Goal: Task Accomplishment & Management: Manage account settings

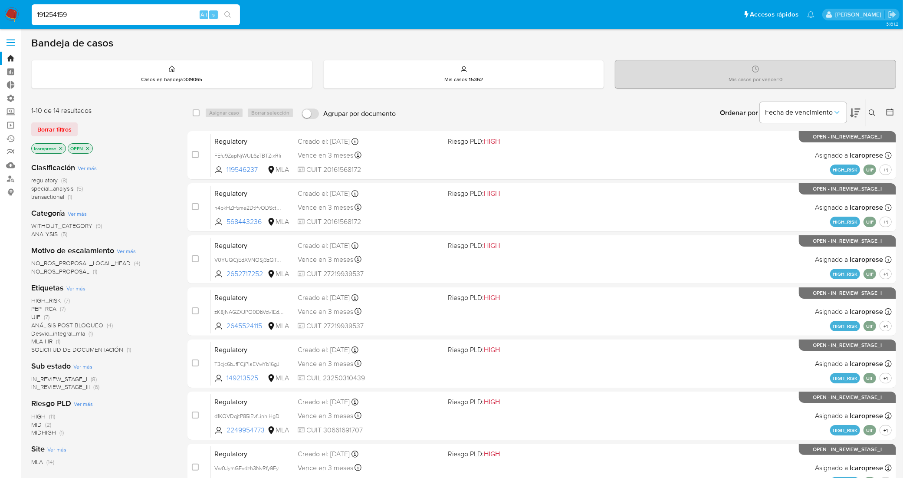
type input "191254159"
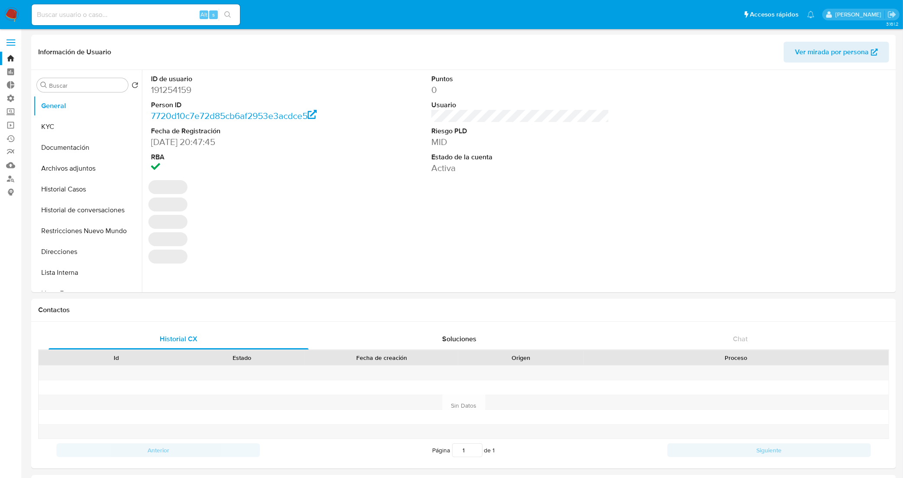
select select "10"
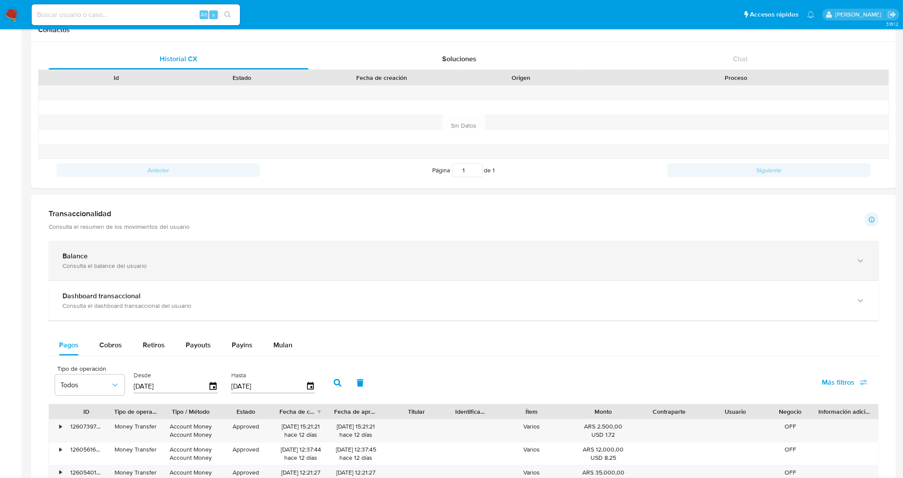
scroll to position [274, 0]
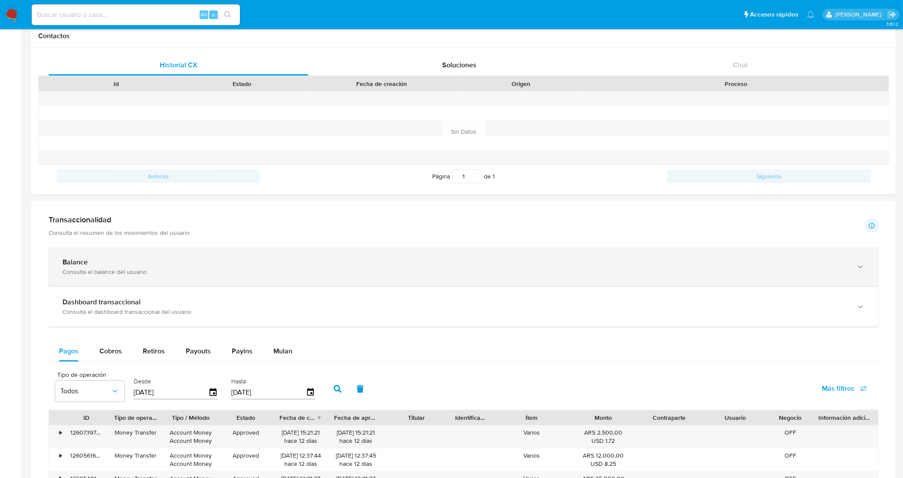
click at [226, 265] on div "Balance" at bounding box center [454, 262] width 785 height 9
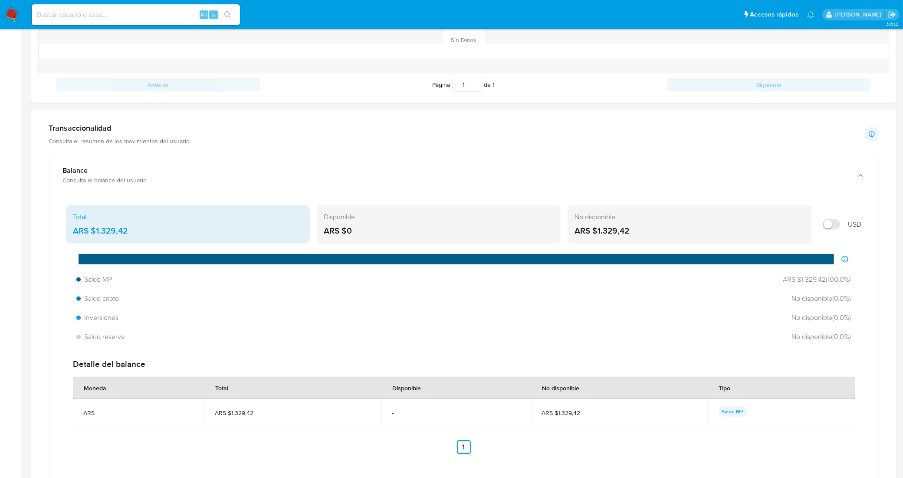
scroll to position [382, 0]
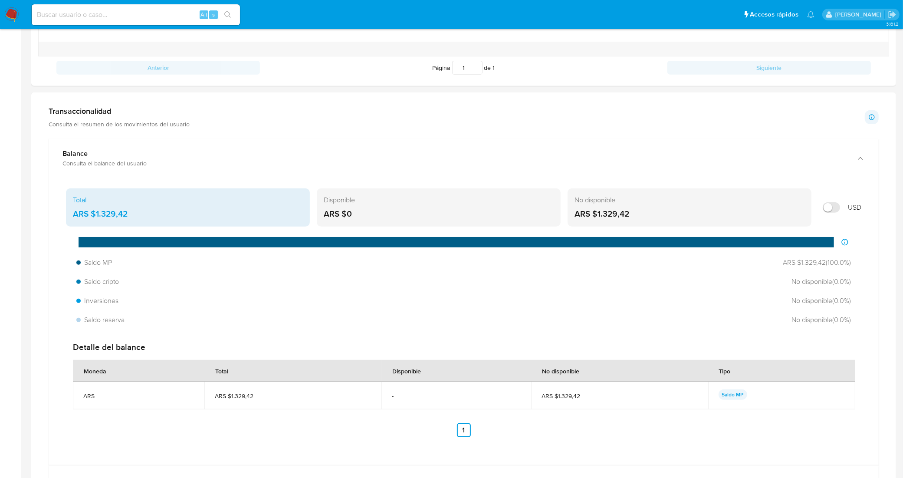
click at [242, 204] on div "Total" at bounding box center [188, 200] width 230 height 10
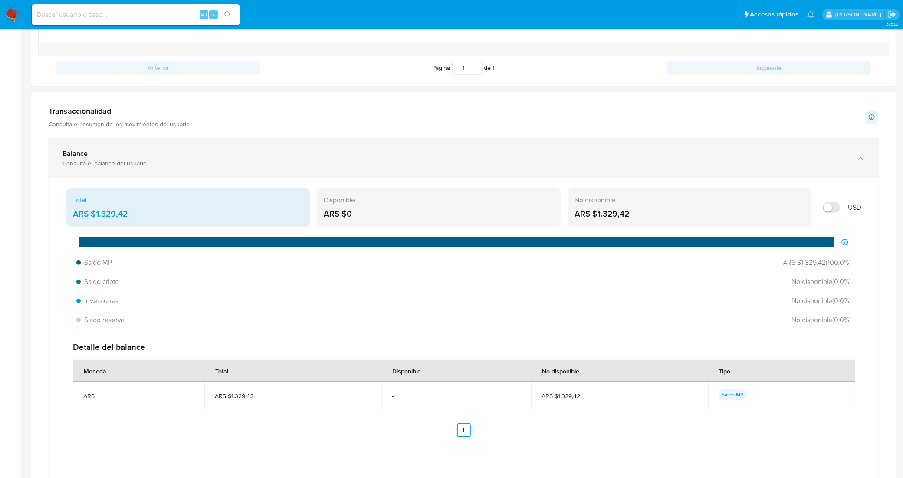
click at [180, 162] on div "Consulta el balance del usuario" at bounding box center [454, 163] width 785 height 8
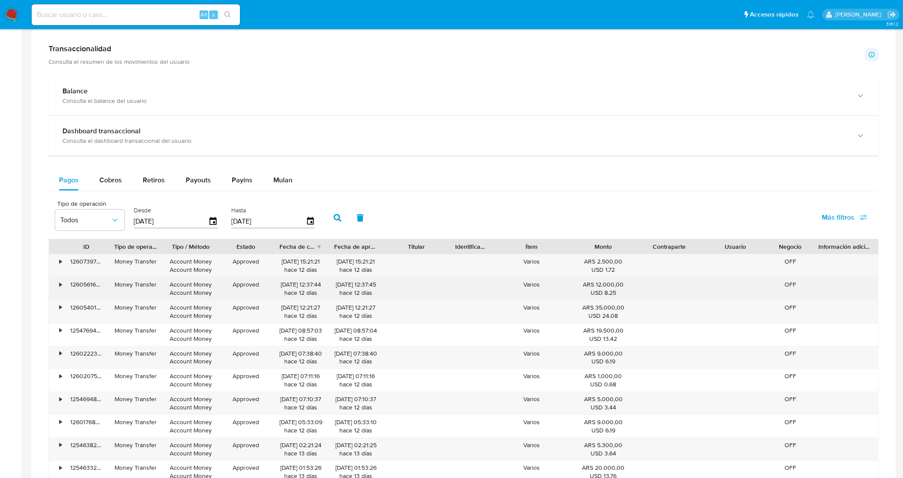
scroll to position [491, 0]
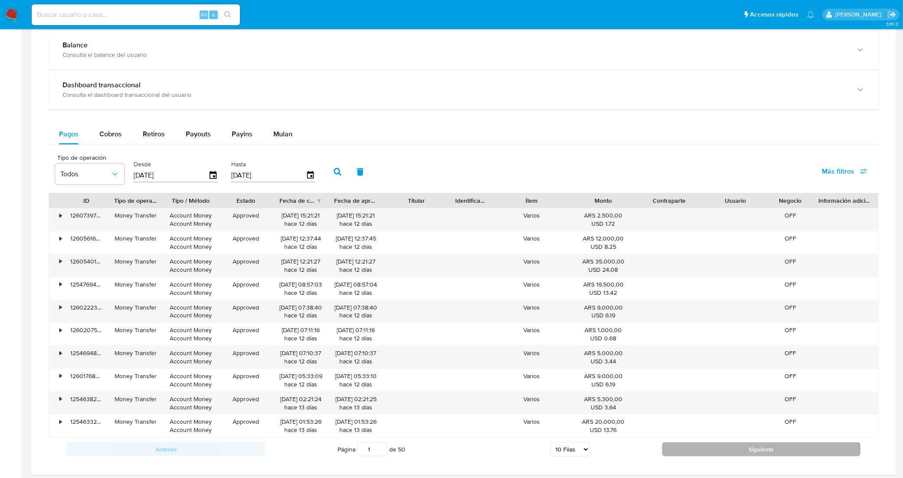
click at [703, 451] on button "Siguiente" at bounding box center [761, 449] width 198 height 14
click at [702, 450] on button "Siguiente" at bounding box center [761, 449] width 198 height 14
type input "3"
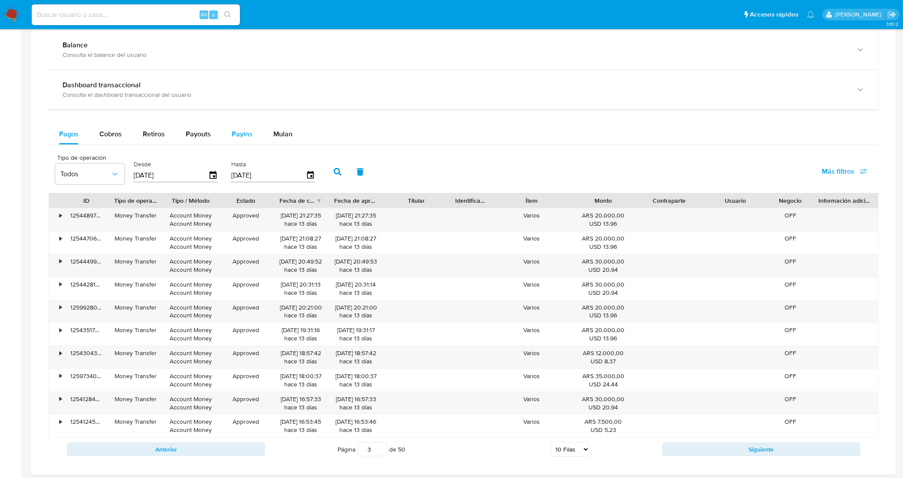
click at [233, 140] on div "Payins" at bounding box center [242, 134] width 21 height 21
select select "10"
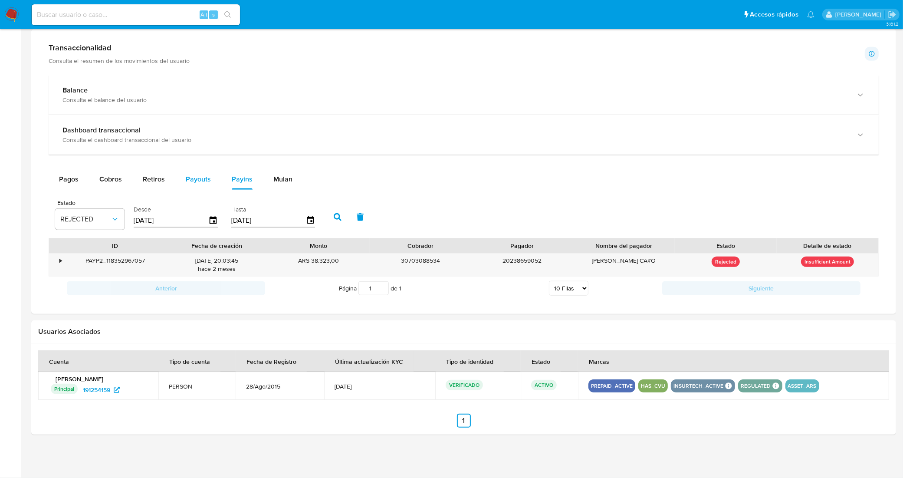
scroll to position [446, 0]
click at [197, 134] on div "Dashboard transaccional" at bounding box center [454, 130] width 785 height 9
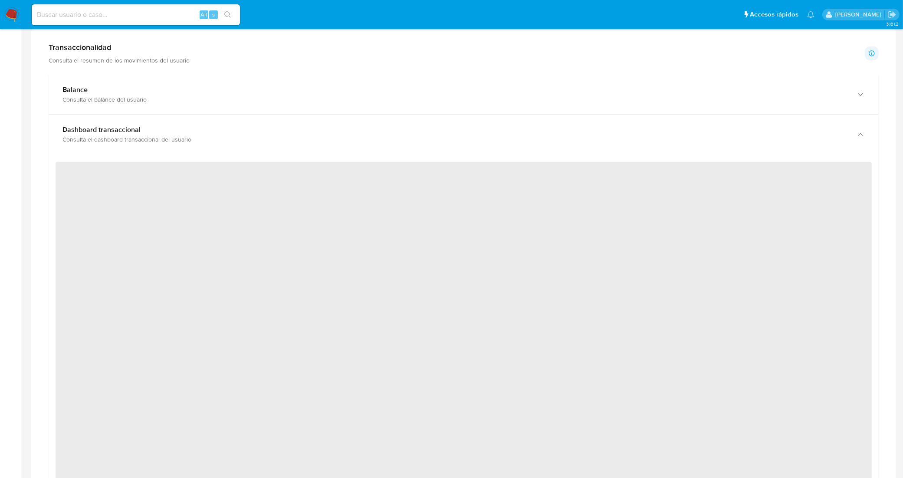
click at [197, 134] on div "Dashboard transaccional" at bounding box center [454, 129] width 785 height 9
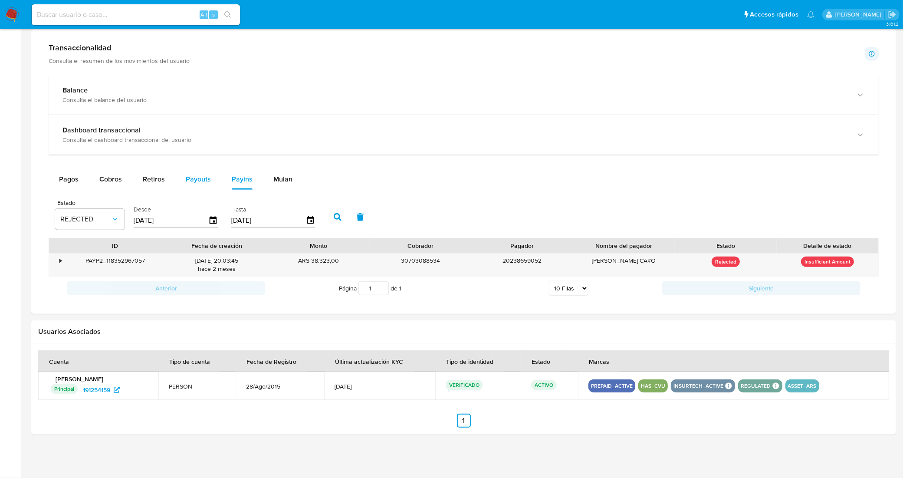
click at [191, 179] on span "Payouts" at bounding box center [198, 179] width 25 height 10
select select "10"
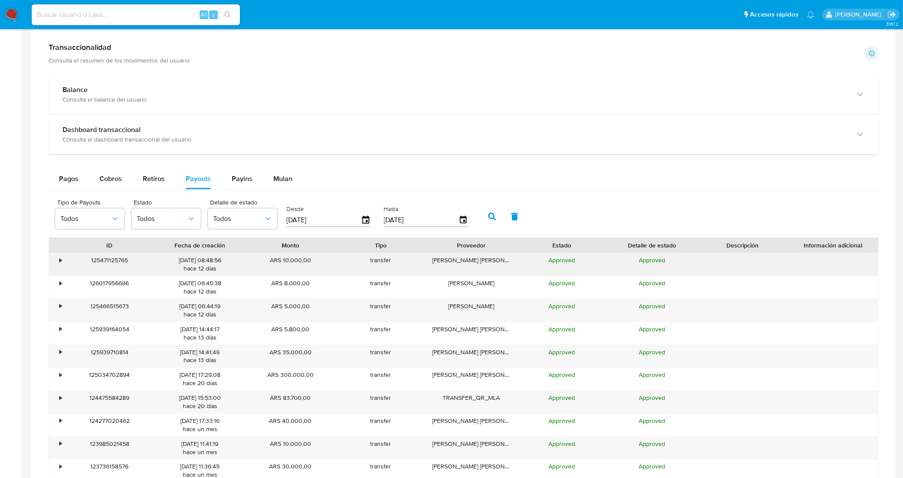
scroll to position [500, 0]
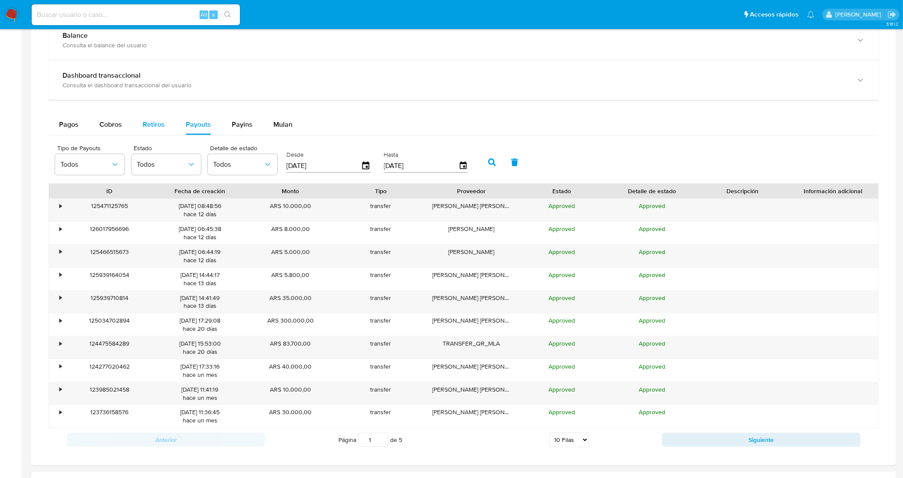
click at [141, 126] on button "Retiros" at bounding box center [153, 124] width 43 height 21
select select "10"
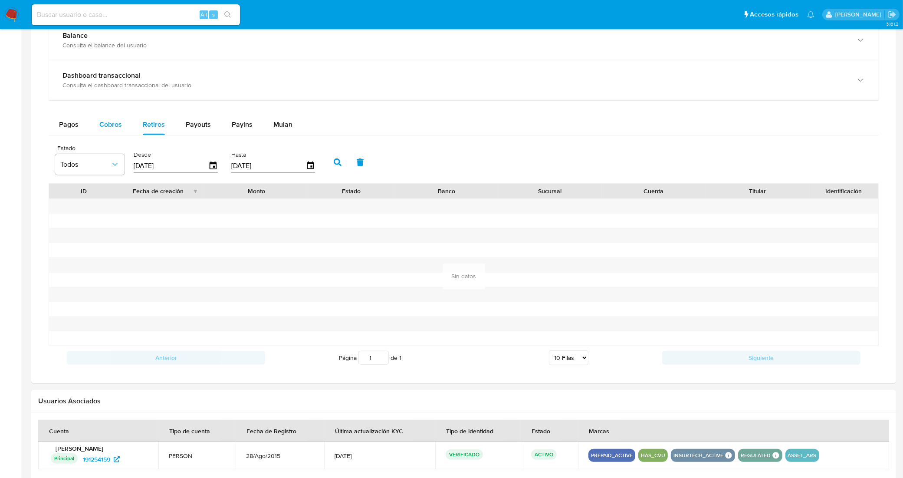
click at [125, 126] on button "Cobros" at bounding box center [110, 124] width 43 height 21
select select "10"
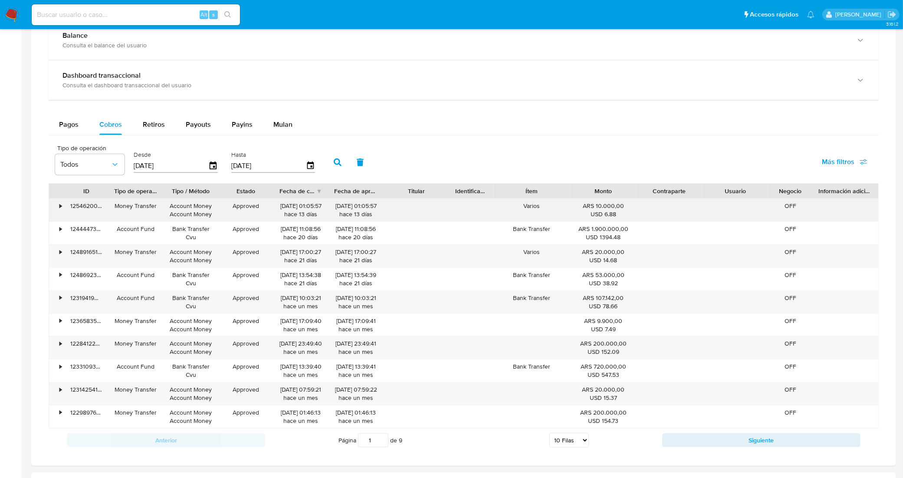
click at [62, 206] on div "•" at bounding box center [60, 206] width 2 height 8
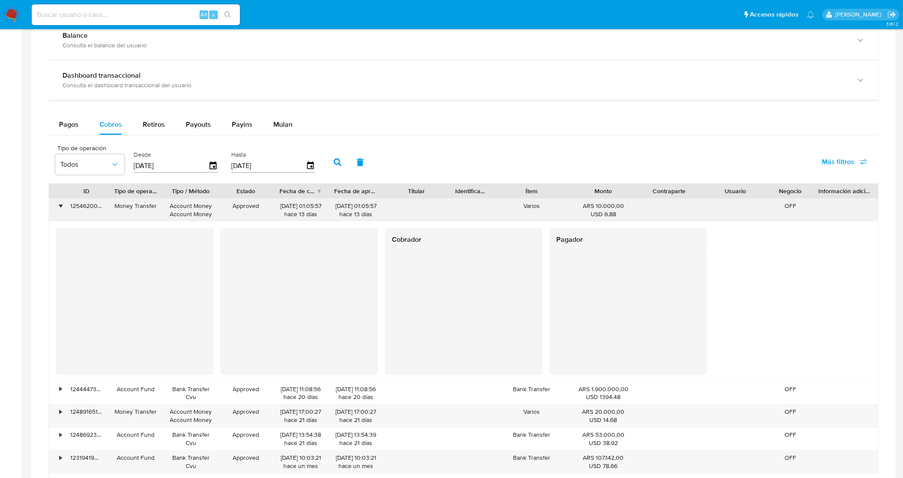
click at [62, 206] on div "•" at bounding box center [60, 206] width 2 height 8
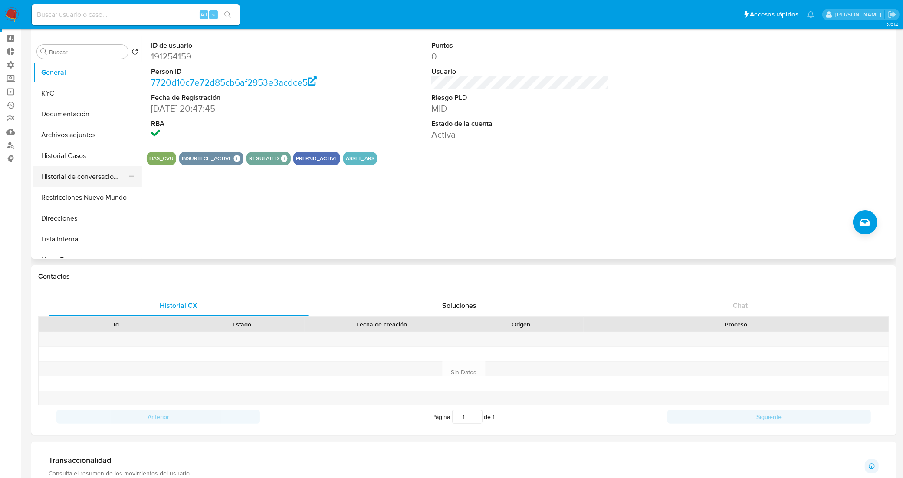
scroll to position [0, 0]
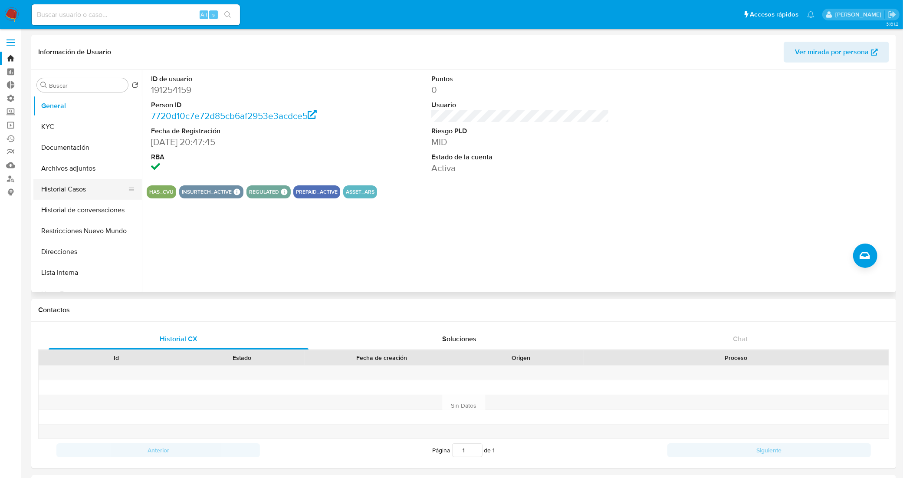
click at [93, 182] on button "Historial Casos" at bounding box center [84, 189] width 102 height 21
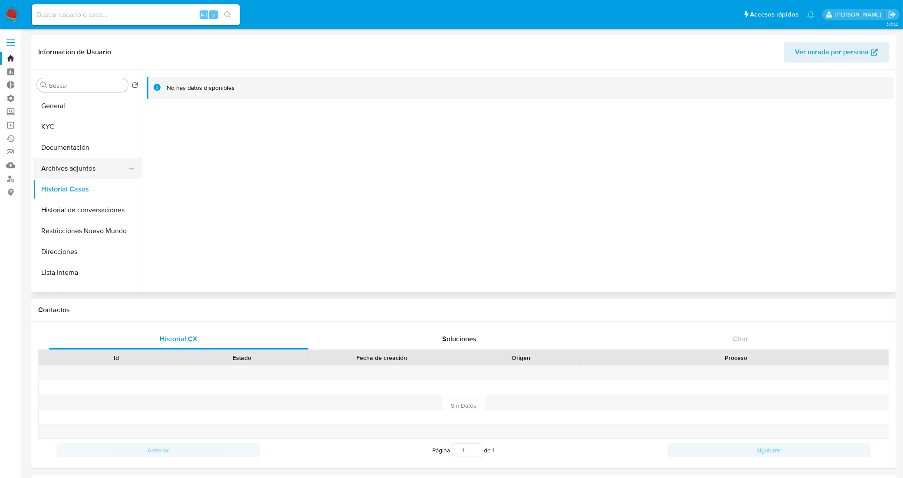
click at [98, 171] on button "Archivos adjuntos" at bounding box center [84, 168] width 102 height 21
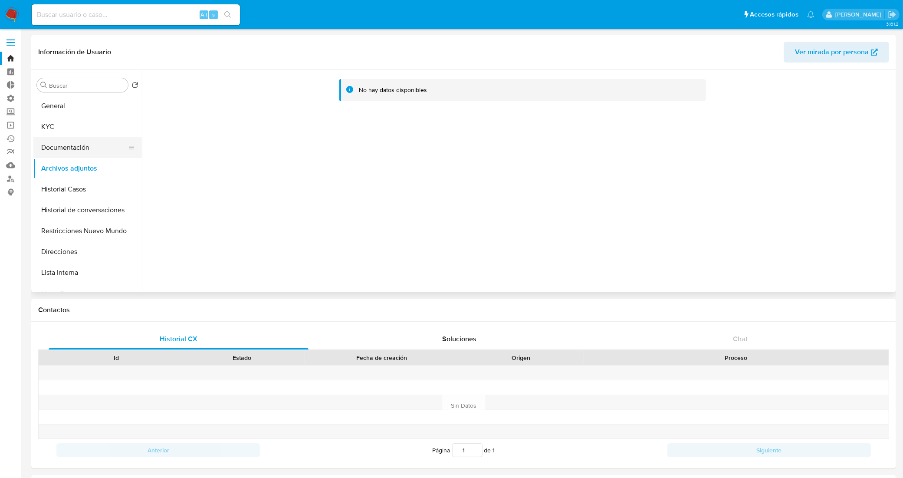
click at [93, 149] on button "Documentación" at bounding box center [84, 147] width 102 height 21
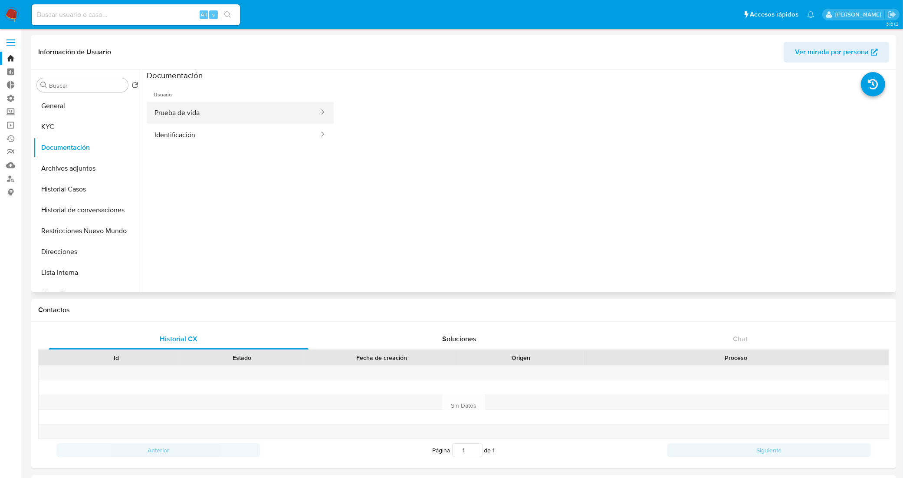
click at [246, 115] on button "Prueba de vida" at bounding box center [233, 113] width 173 height 22
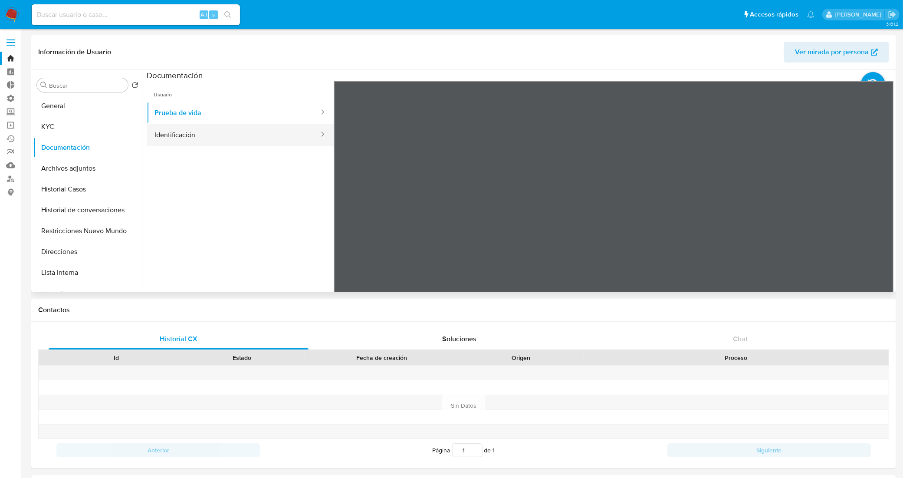
click at [172, 134] on button "Identificación" at bounding box center [233, 135] width 173 height 22
click at [883, 215] on icon at bounding box center [882, 221] width 17 height 17
click at [69, 126] on button "KYC" at bounding box center [84, 126] width 102 height 21
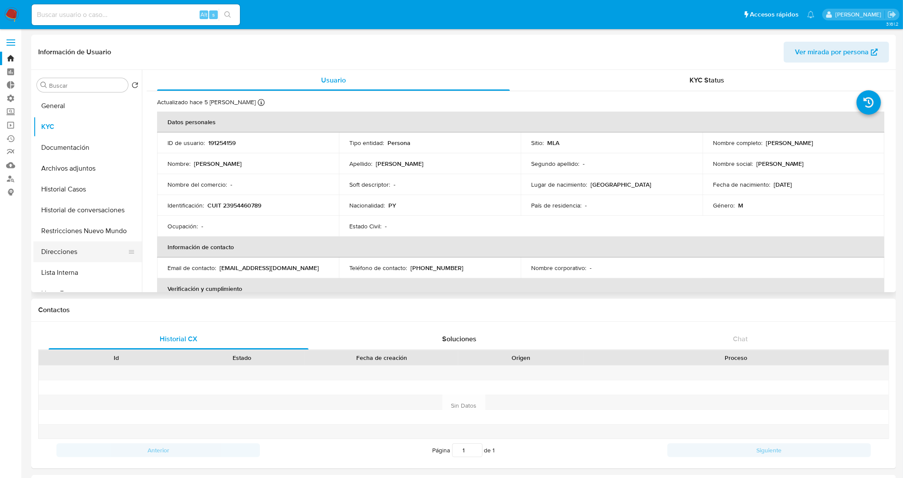
click at [85, 256] on button "Direcciones" at bounding box center [84, 251] width 102 height 21
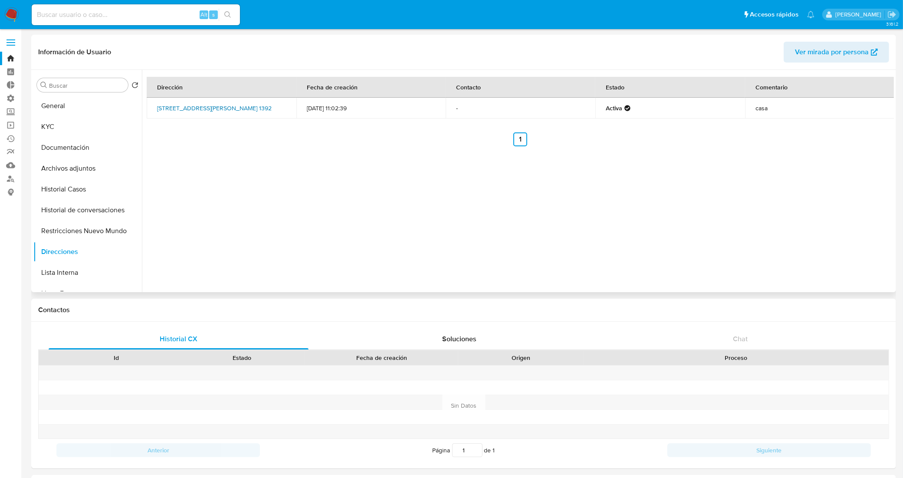
click at [209, 107] on link "La Aguada 1392, F.varela, Buenos Aires, 1888, Argentina 1392" at bounding box center [214, 108] width 115 height 9
click at [9, 125] on link "Operaciones masivas" at bounding box center [51, 124] width 103 height 13
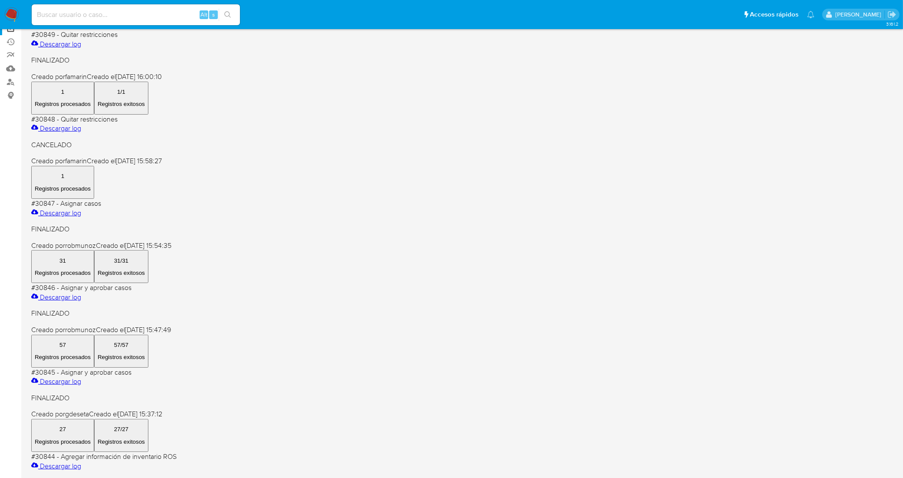
scroll to position [271, 0]
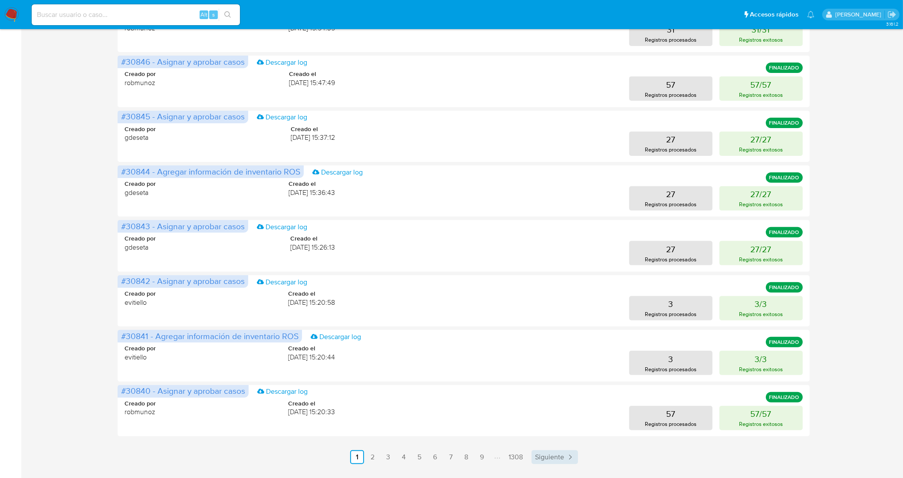
click at [548, 456] on span "Siguiente" at bounding box center [549, 456] width 29 height 7
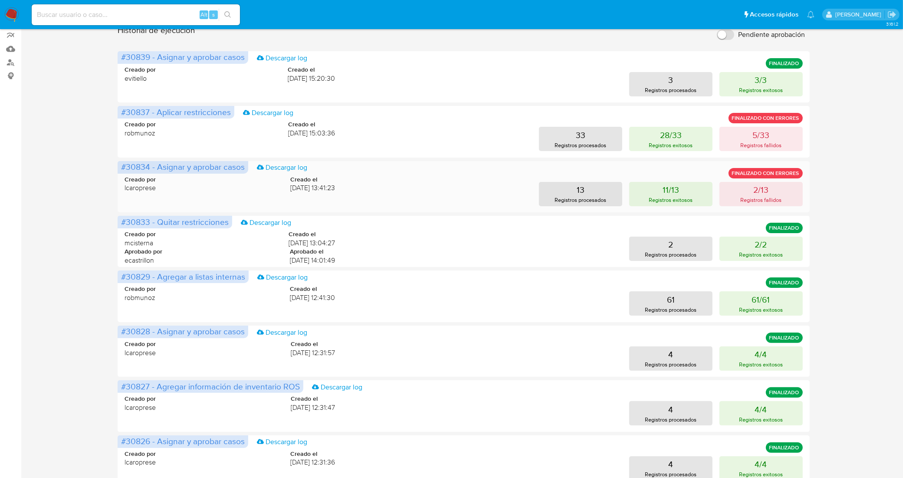
scroll to position [0, 0]
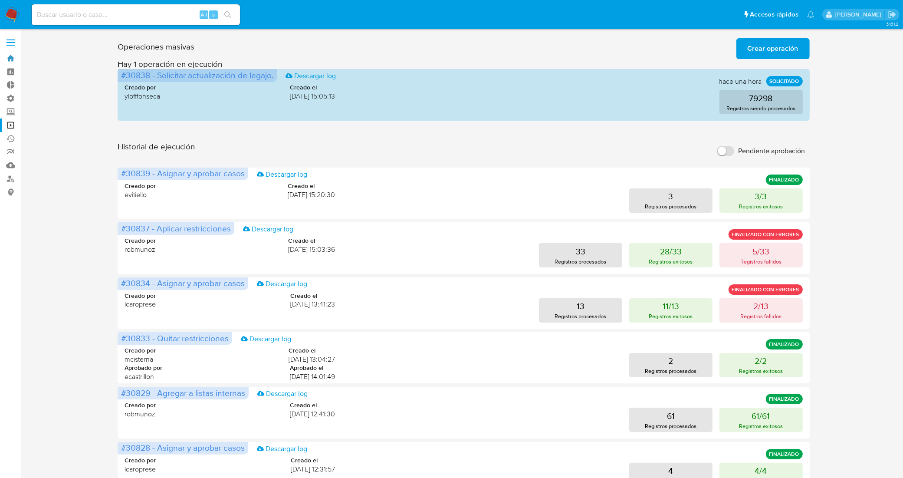
drag, startPoint x: 12, startPoint y: 57, endPoint x: 117, endPoint y: 0, distance: 119.8
click at [12, 57] on link "Bandeja" at bounding box center [51, 58] width 103 height 13
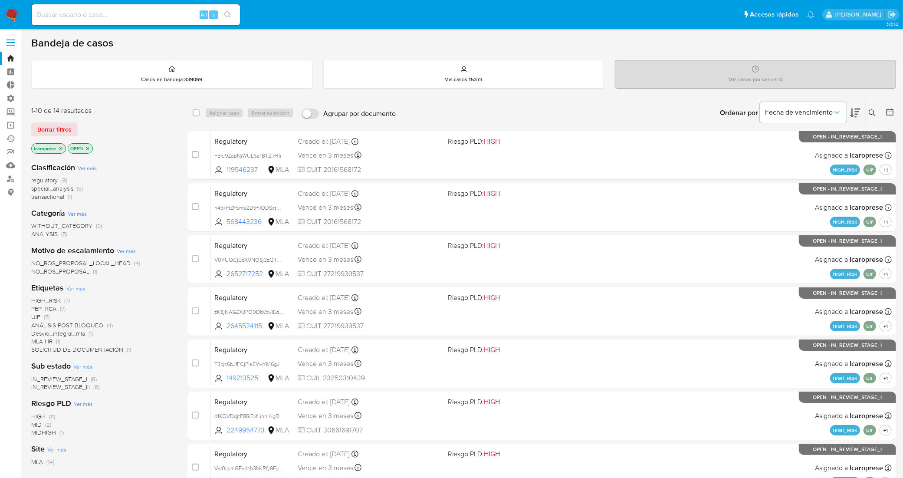
click at [160, 20] on div "Alt s" at bounding box center [136, 14] width 208 height 21
click at [170, 11] on input at bounding box center [136, 14] width 208 height 11
paste input "2Swd8fG6sM22zorXCiQ77Q0y"
type input "2Swd8fG6sM22zorXCiQ77Q0y"
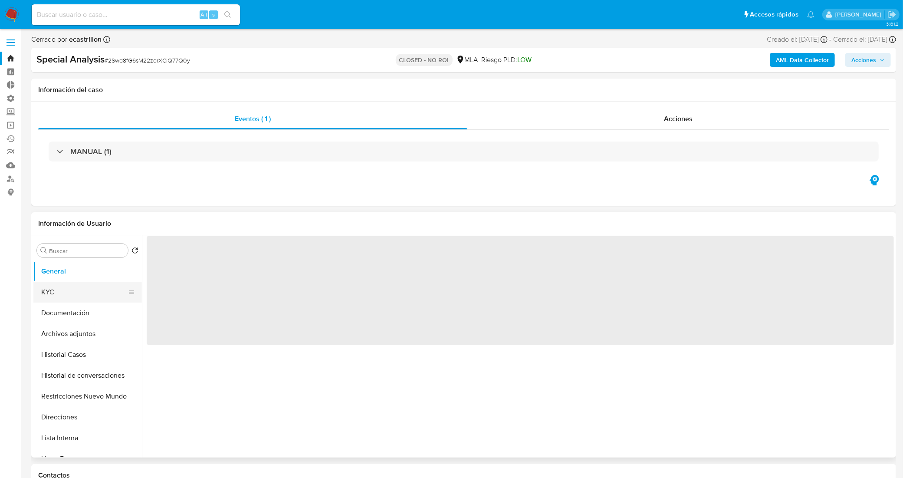
click at [74, 285] on button "KYC" at bounding box center [84, 292] width 102 height 21
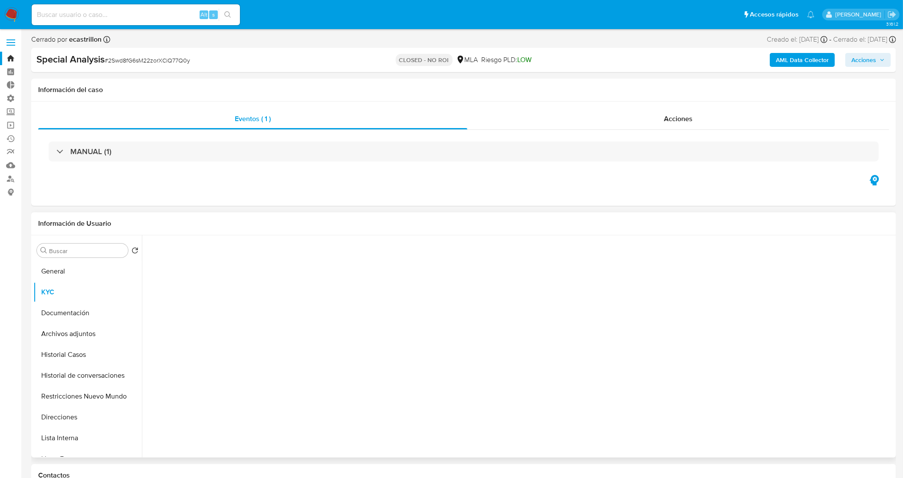
select select "10"
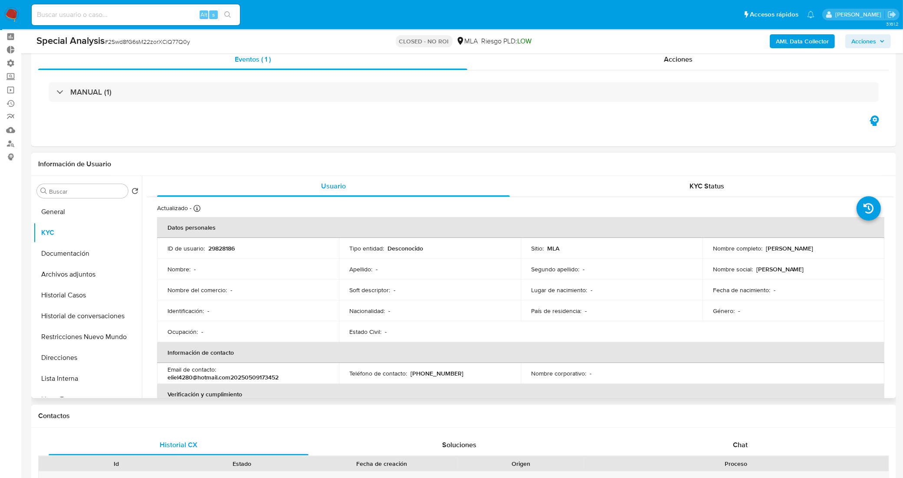
scroll to position [54, 0]
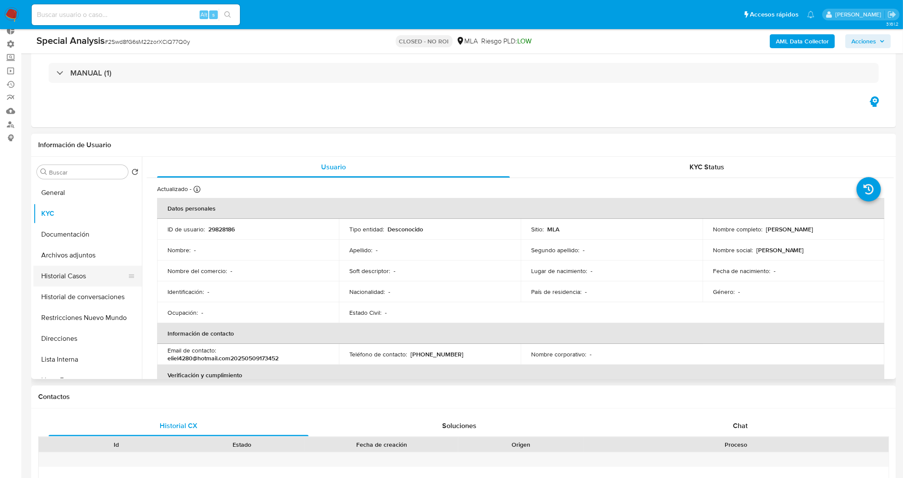
click at [61, 274] on button "Historial Casos" at bounding box center [84, 275] width 102 height 21
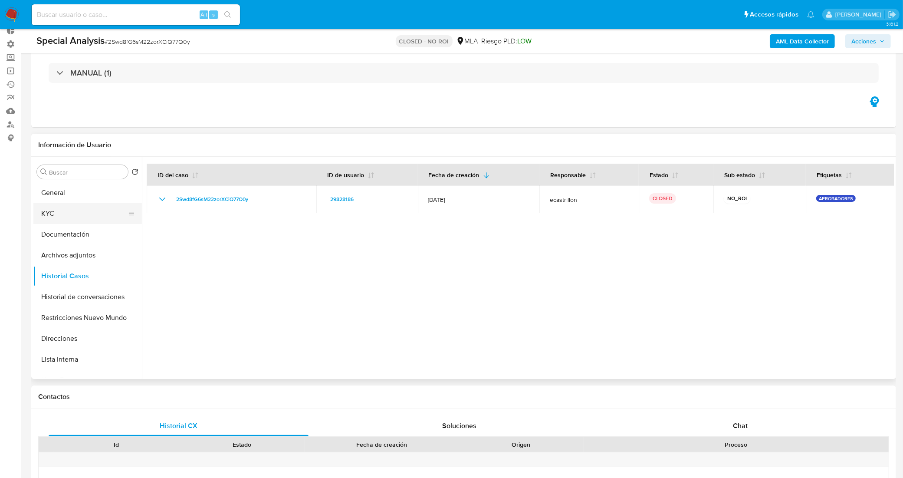
click at [72, 213] on button "KYC" at bounding box center [84, 213] width 102 height 21
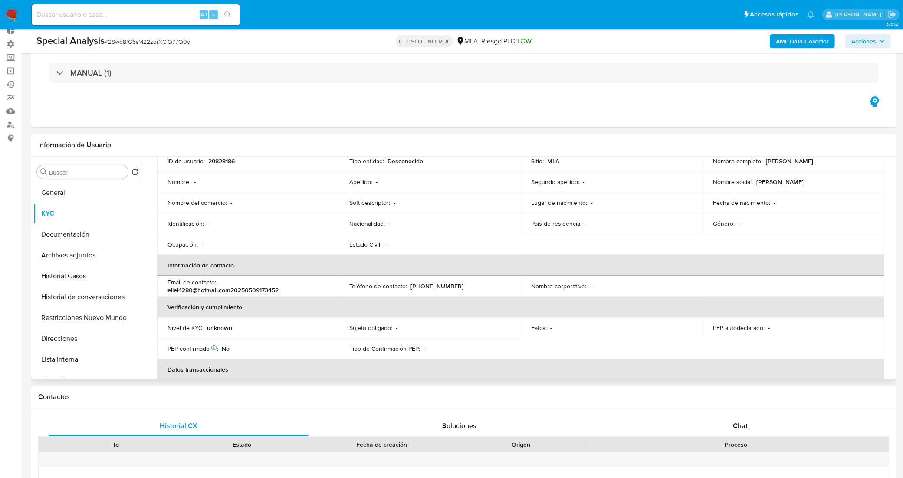
scroll to position [0, 0]
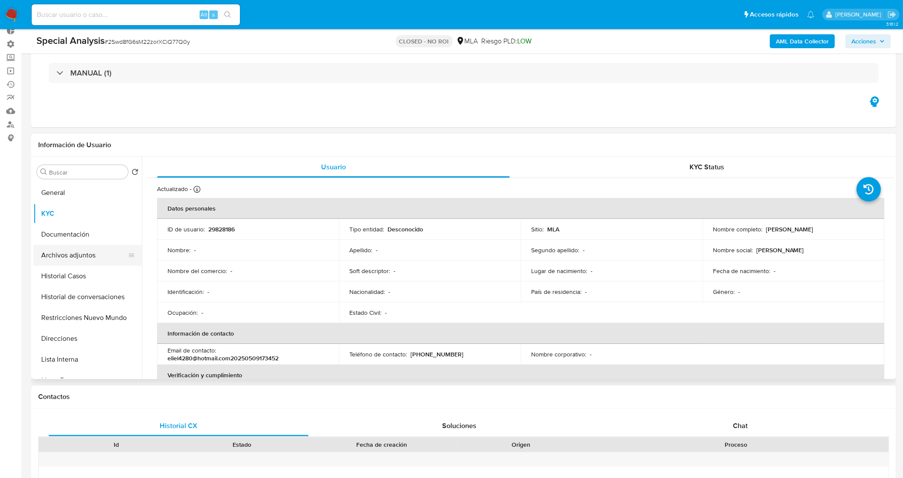
click at [85, 255] on button "Archivos adjuntos" at bounding box center [84, 255] width 102 height 21
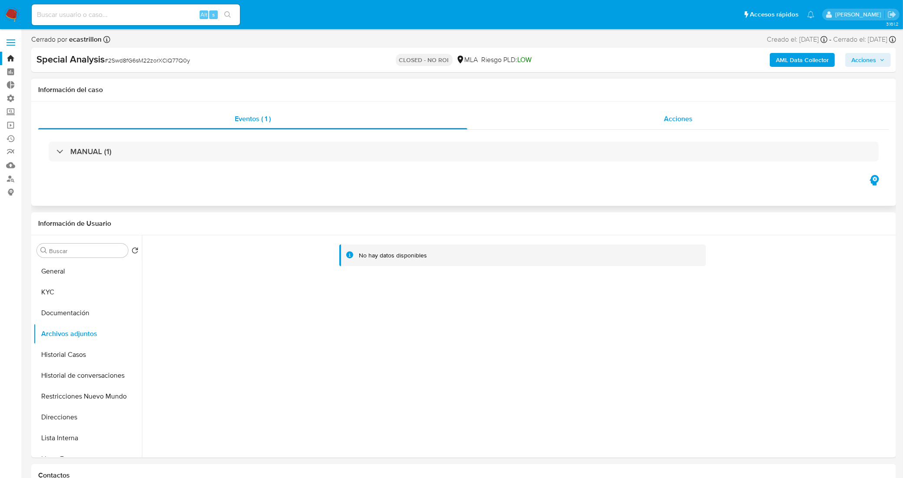
click at [624, 128] on div "Acciones" at bounding box center [678, 118] width 422 height 21
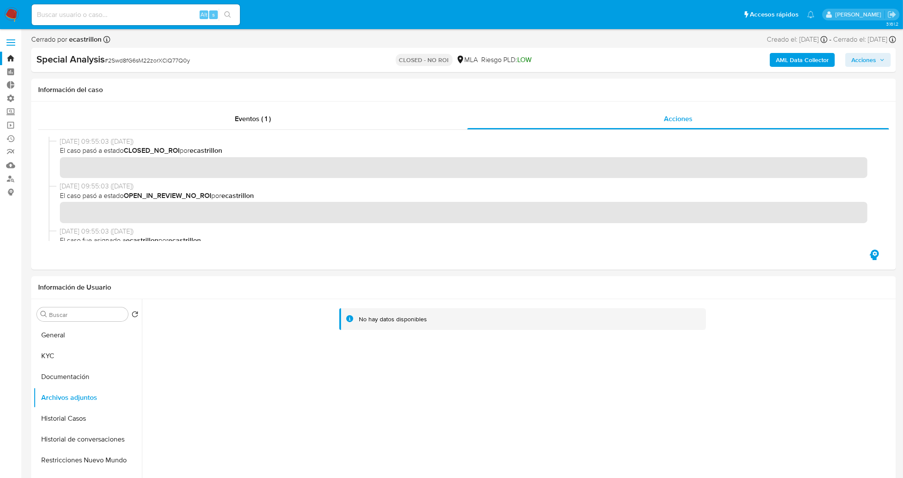
click at [12, 59] on link "Bandeja" at bounding box center [51, 58] width 103 height 13
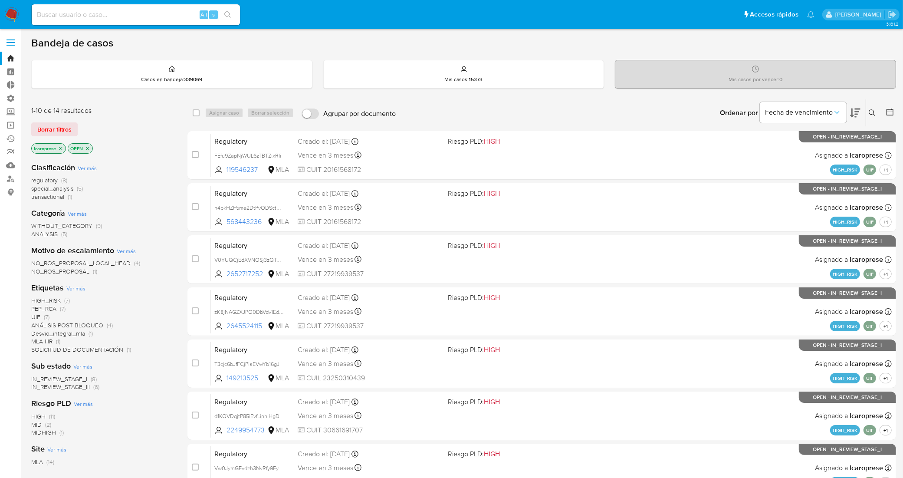
drag, startPoint x: 178, startPoint y: 21, endPoint x: 178, endPoint y: 16, distance: 4.8
click at [178, 20] on div "Alt s" at bounding box center [136, 14] width 208 height 21
click at [178, 16] on input at bounding box center [136, 14] width 208 height 11
paste input "ZCNvvVTqwQuc28Ke9wEqWRGX"
type input "ZCNvvVTqwQuc28Ke9wEqWRGX"
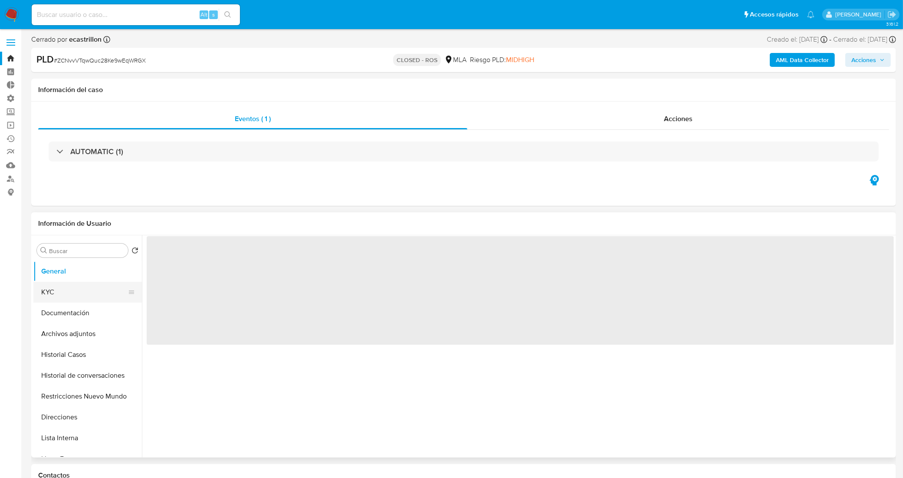
click at [75, 295] on button "KYC" at bounding box center [84, 292] width 102 height 21
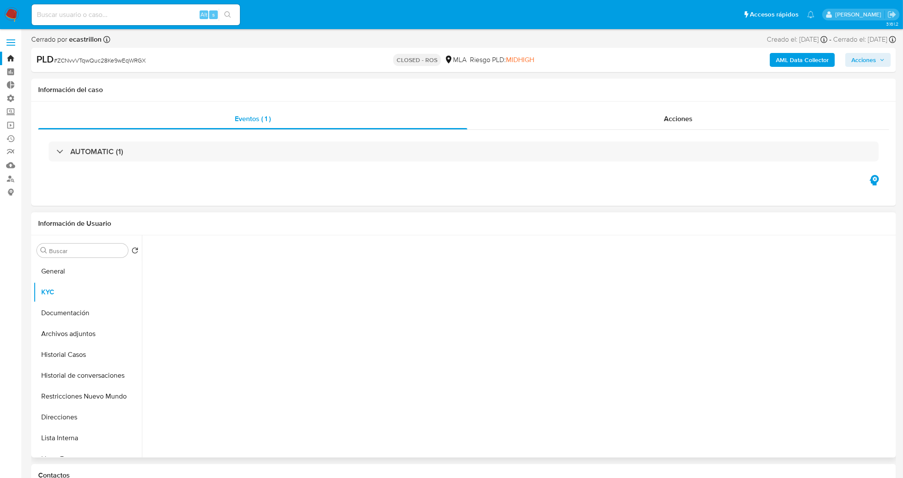
select select "10"
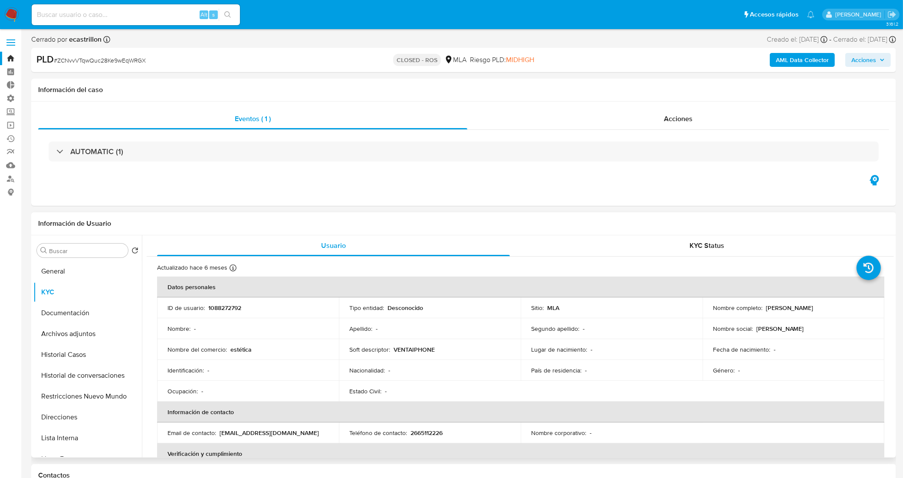
scroll to position [54, 0]
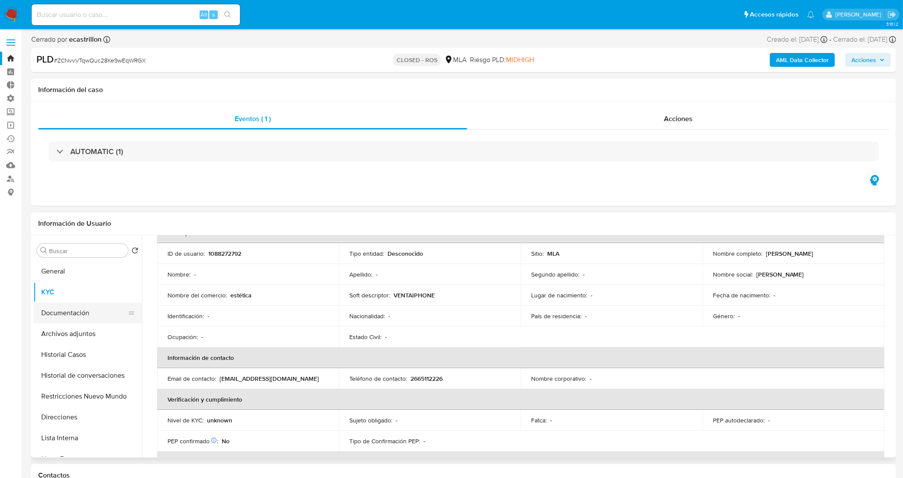
click at [83, 311] on button "Documentación" at bounding box center [84, 312] width 102 height 21
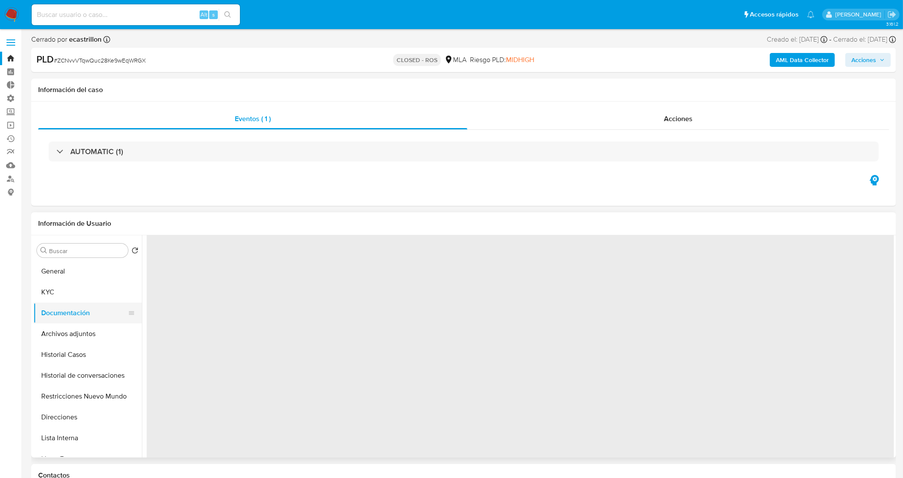
scroll to position [0, 0]
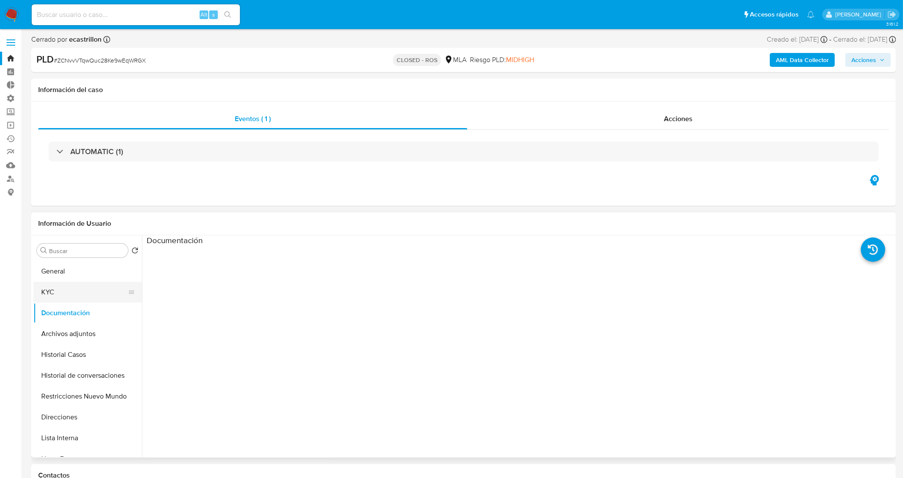
click at [66, 293] on button "KYC" at bounding box center [84, 292] width 102 height 21
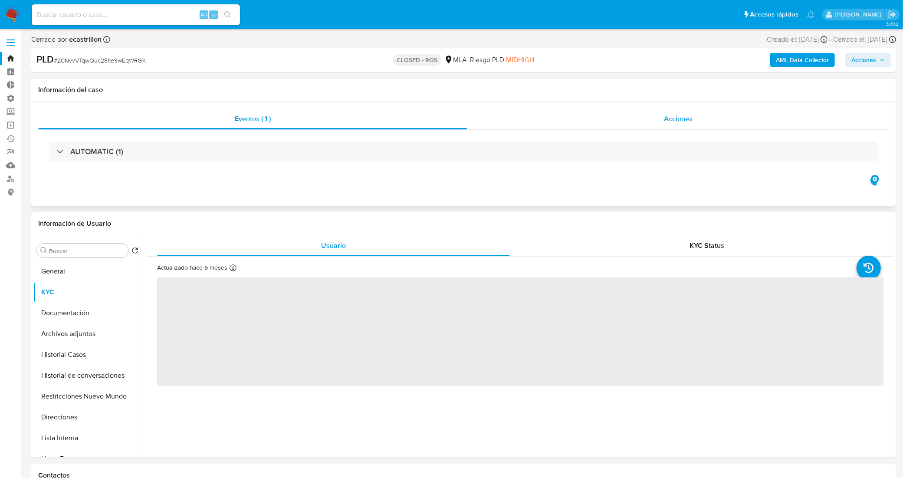
click at [563, 126] on div "Acciones" at bounding box center [678, 118] width 422 height 21
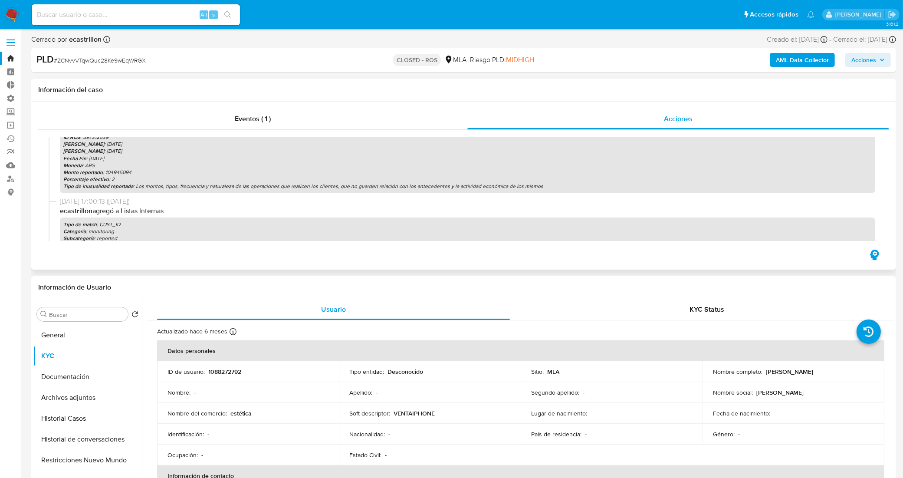
scroll to position [163, 0]
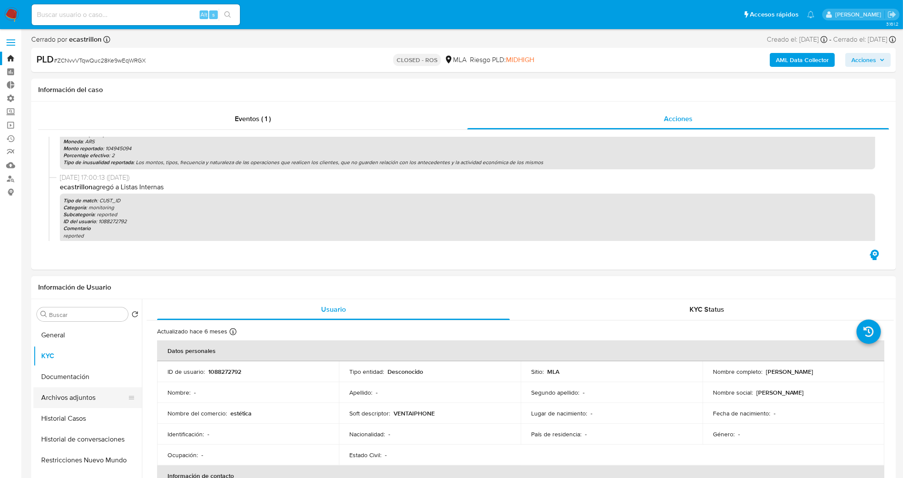
click at [79, 403] on button "Archivos adjuntos" at bounding box center [84, 397] width 102 height 21
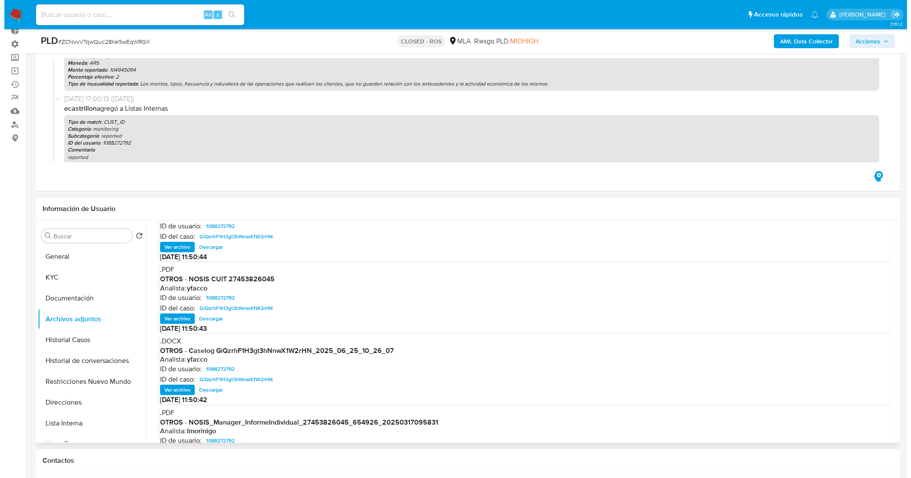
scroll to position [72, 0]
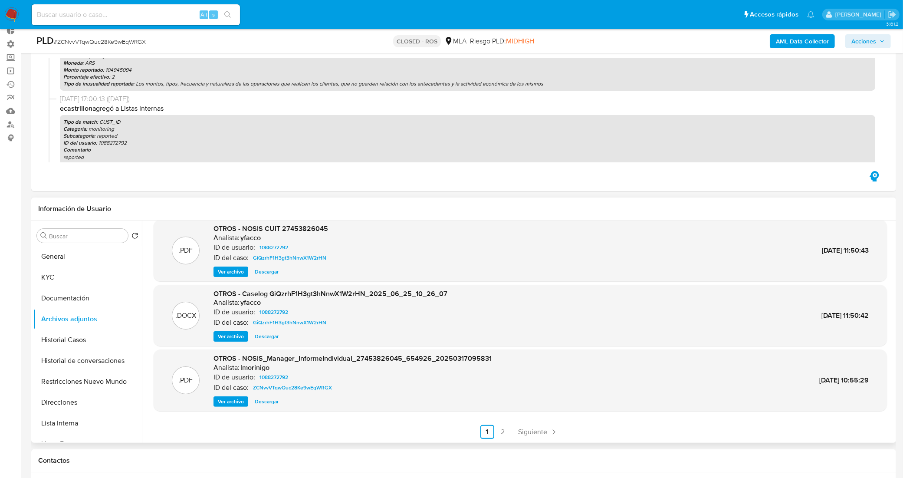
click at [239, 336] on span "Ver archivo" at bounding box center [231, 336] width 26 height 9
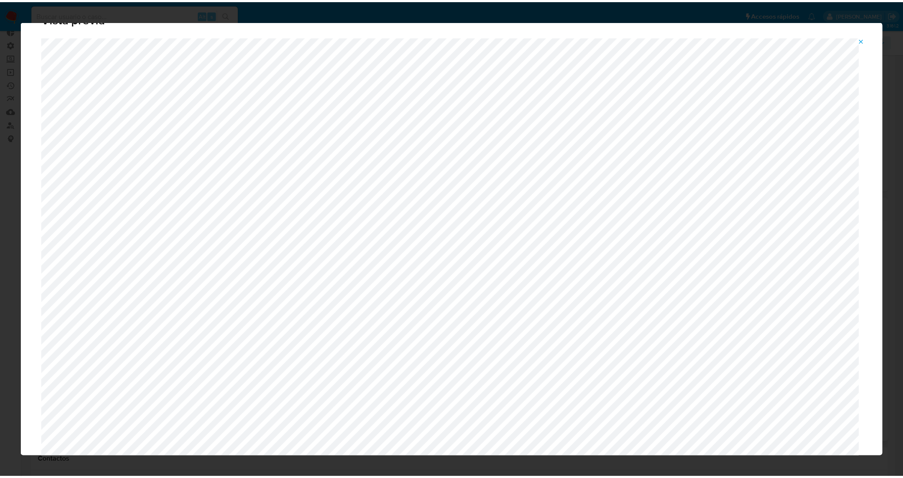
scroll to position [0, 0]
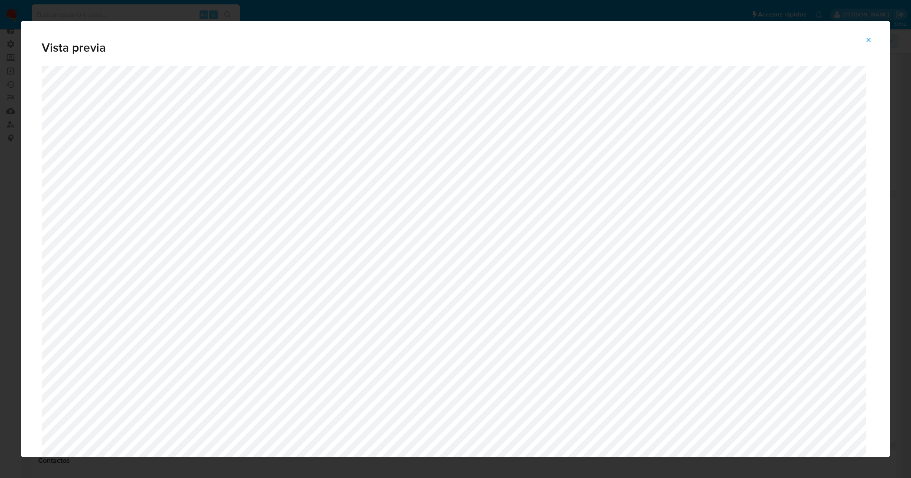
click at [868, 38] on icon "Attachment preview" at bounding box center [869, 40] width 4 height 4
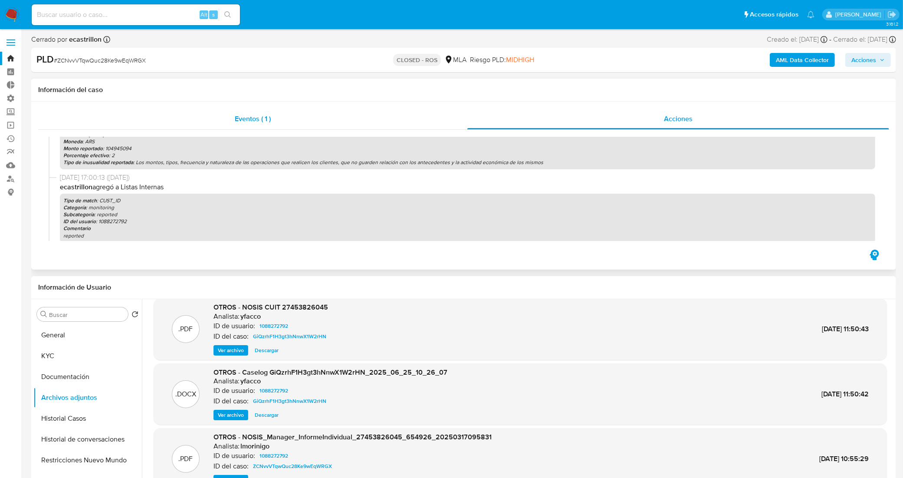
click at [207, 122] on div "Eventos ( 1 )" at bounding box center [252, 118] width 429 height 21
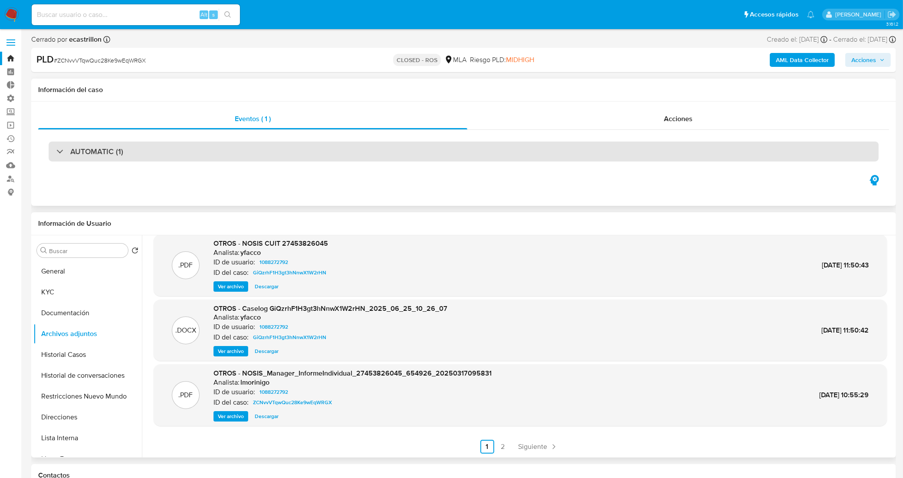
click at [199, 157] on div "AUTOMATIC (1)" at bounding box center [464, 151] width 830 height 20
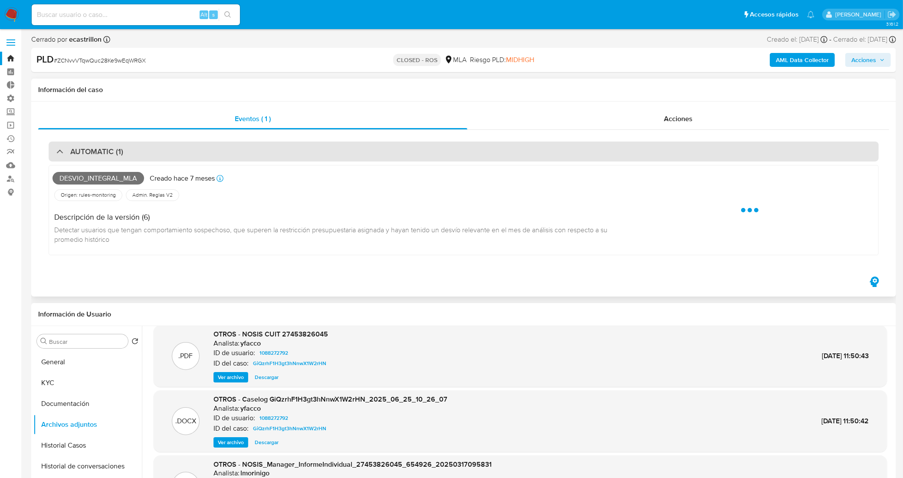
click at [191, 153] on div "AUTOMATIC (1)" at bounding box center [464, 151] width 830 height 20
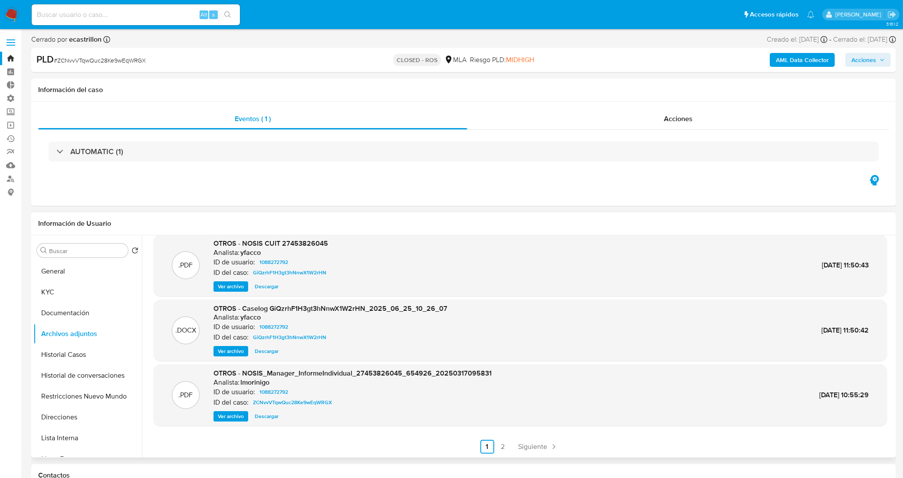
click at [267, 351] on span "Descargar" at bounding box center [267, 351] width 24 height 9
click at [528, 444] on span "Siguiente" at bounding box center [532, 446] width 29 height 7
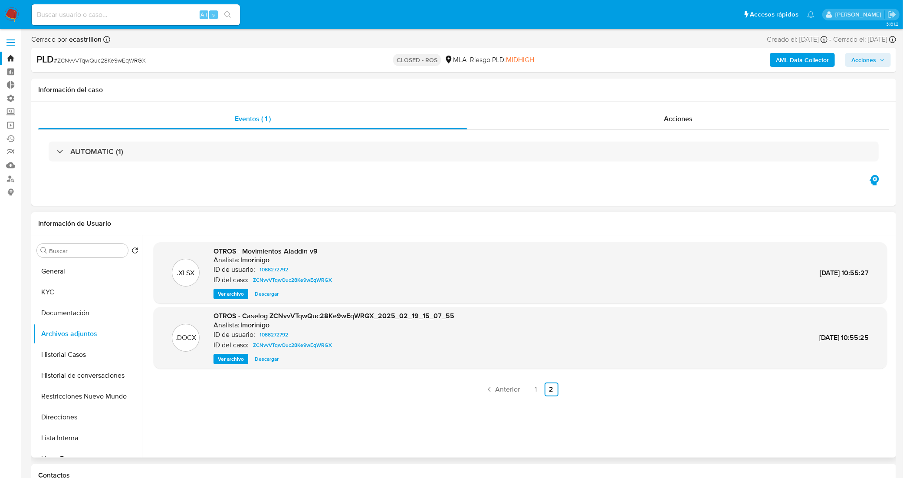
click at [239, 357] on span "Ver archivo" at bounding box center [231, 358] width 26 height 9
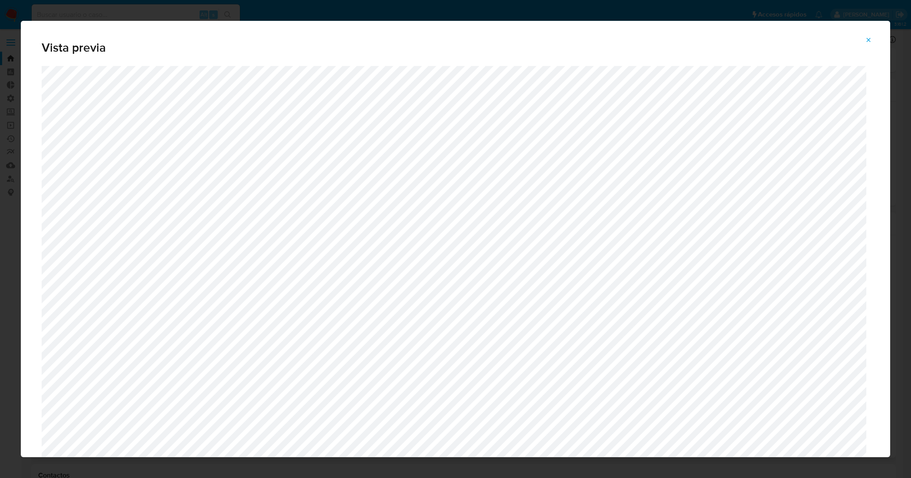
click at [872, 38] on icon "Attachment preview" at bounding box center [868, 39] width 7 height 7
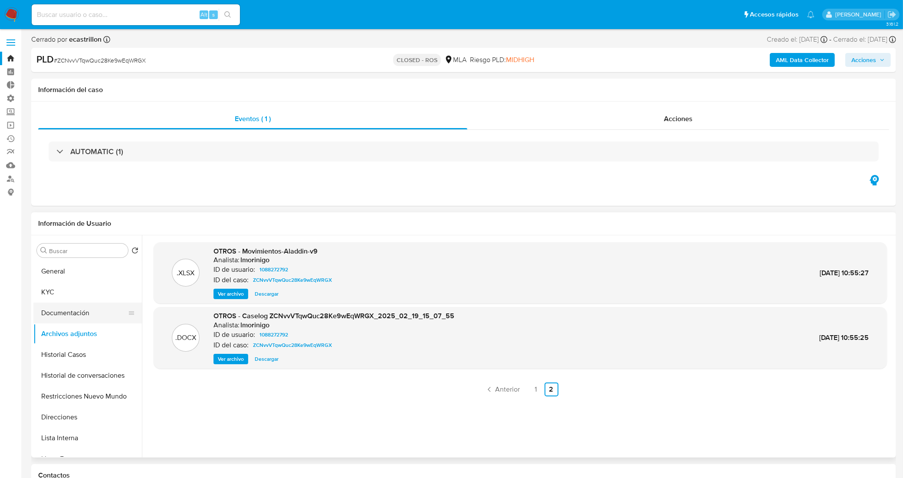
click at [81, 307] on button "Documentación" at bounding box center [84, 312] width 102 height 21
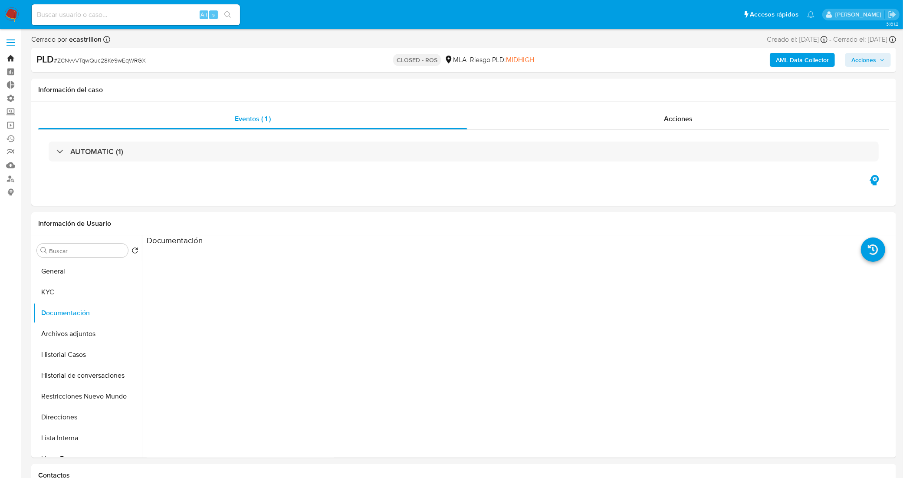
click at [9, 55] on link "Bandeja" at bounding box center [51, 58] width 103 height 13
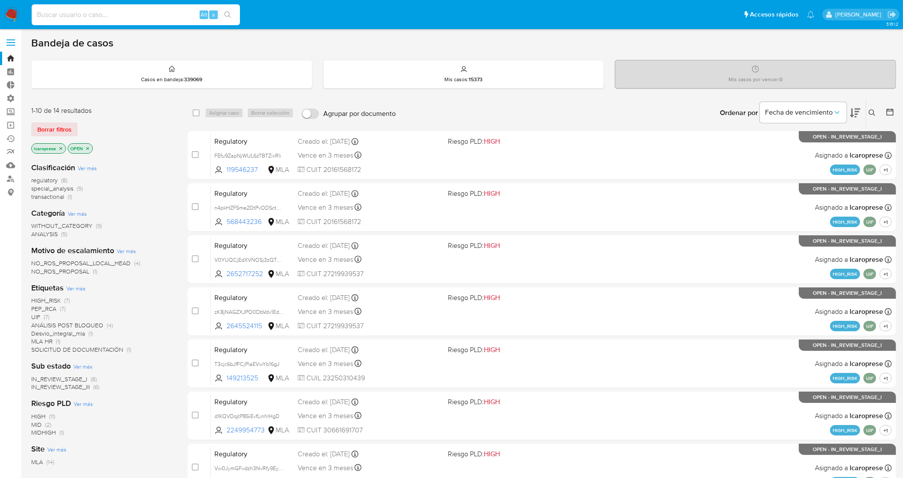
click at [174, 14] on input at bounding box center [136, 14] width 208 height 11
paste input "GiQzrhF1H3gt3hNnwX1W2rHN"
type input "GiQzrhF1H3gt3hNnwX1W2rHN"
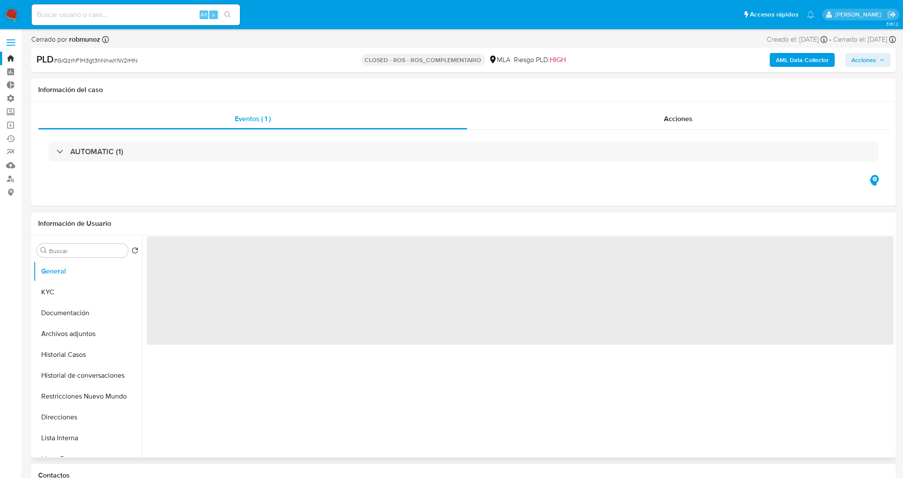
select select "10"
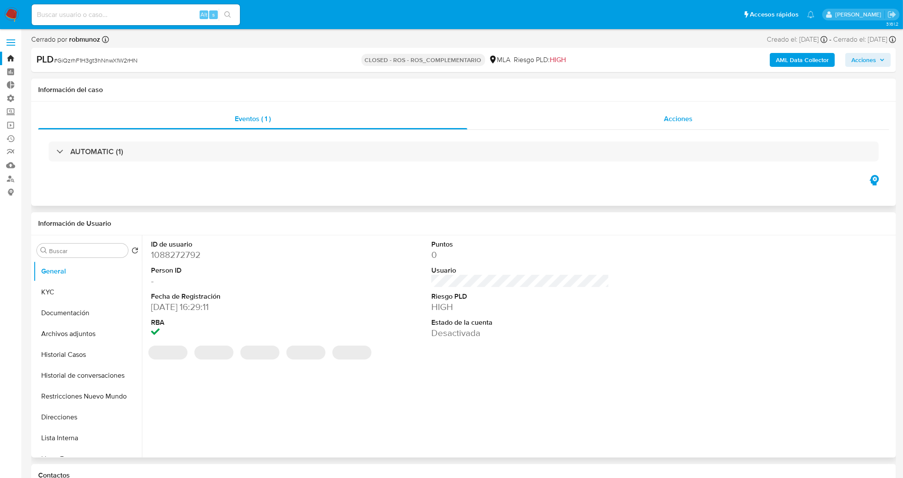
click at [545, 116] on div "Acciones" at bounding box center [678, 118] width 422 height 21
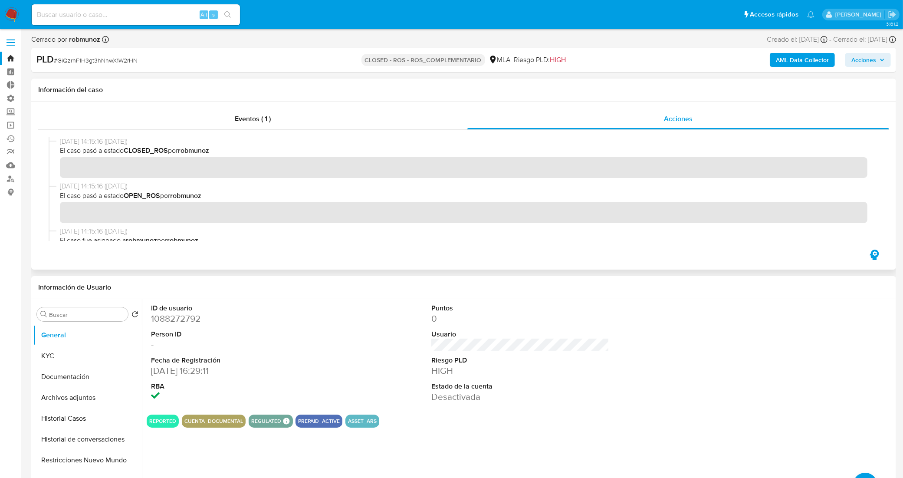
scroll to position [108, 0]
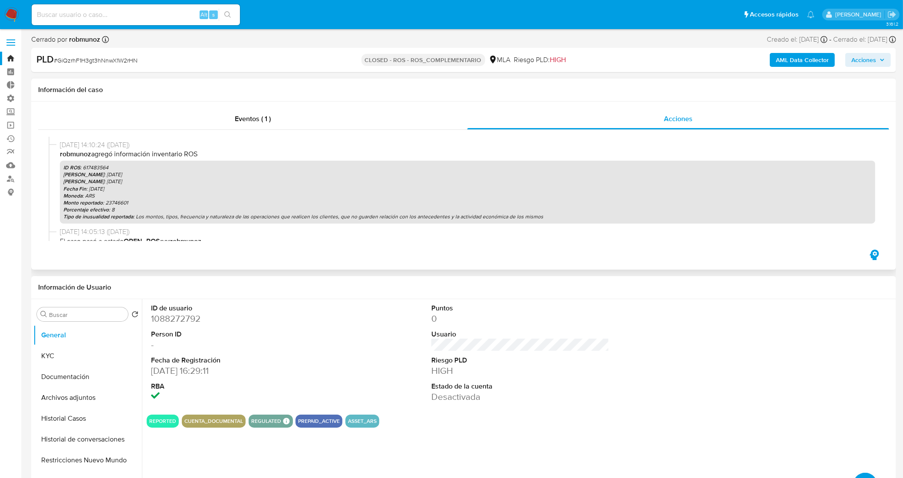
click at [124, 200] on p "Monto reportado : 23746601" at bounding box center [467, 202] width 808 height 7
click at [98, 167] on p "ID ROS : 617483564" at bounding box center [467, 167] width 808 height 7
click at [93, 165] on p "ID ROS : 617483564" at bounding box center [467, 167] width 808 height 7
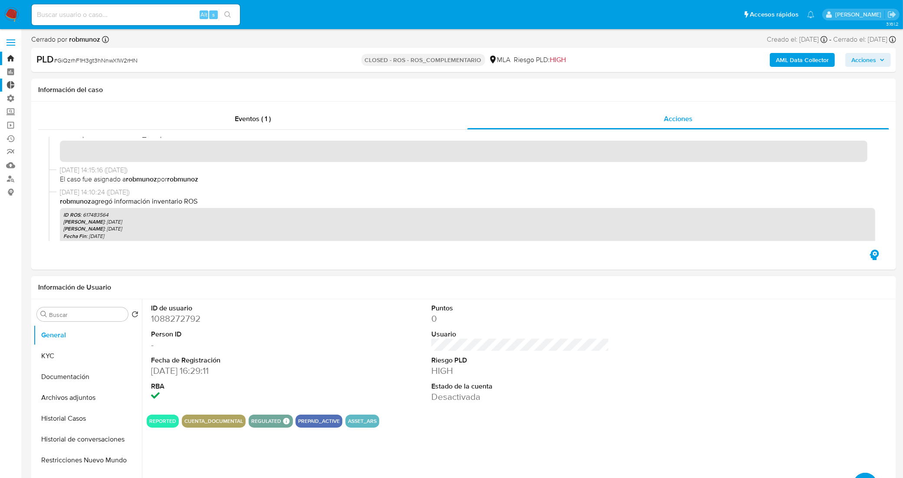
scroll to position [0, 0]
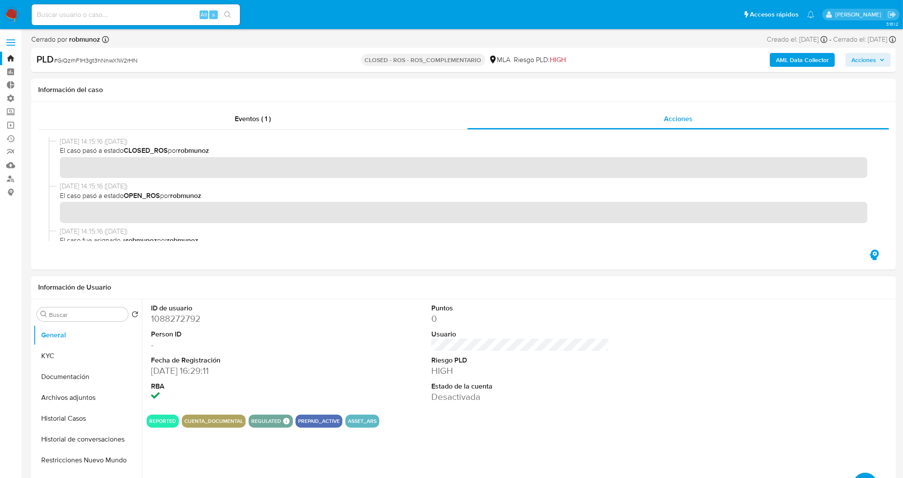
click at [8, 62] on link "Bandeja" at bounding box center [51, 58] width 103 height 13
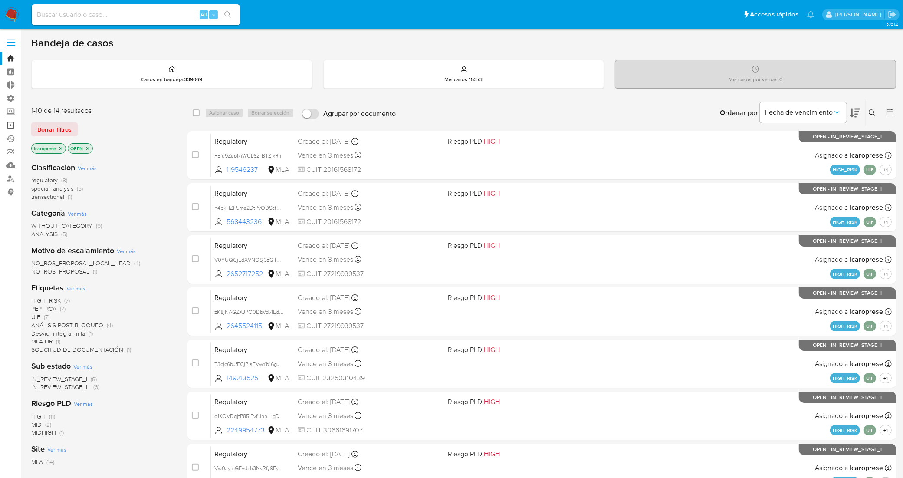
click at [7, 121] on link "Operaciones masivas" at bounding box center [51, 124] width 103 height 13
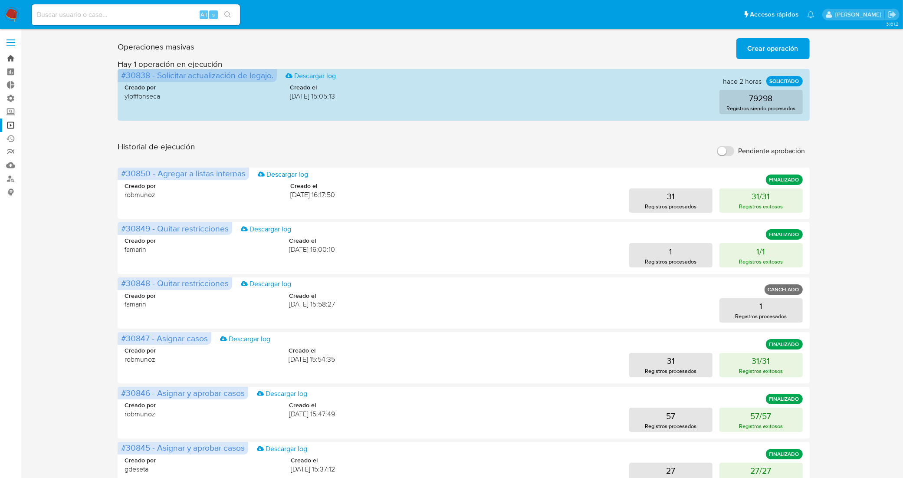
click at [10, 58] on link "Bandeja" at bounding box center [51, 58] width 103 height 13
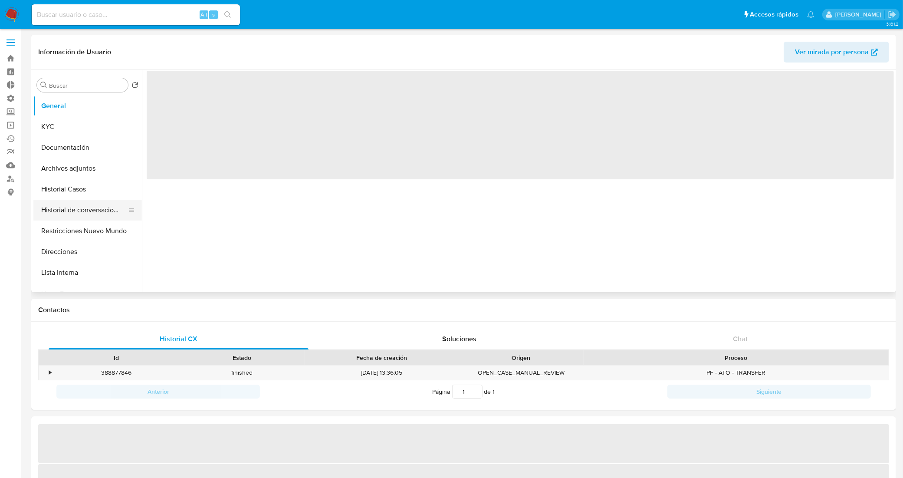
select select "10"
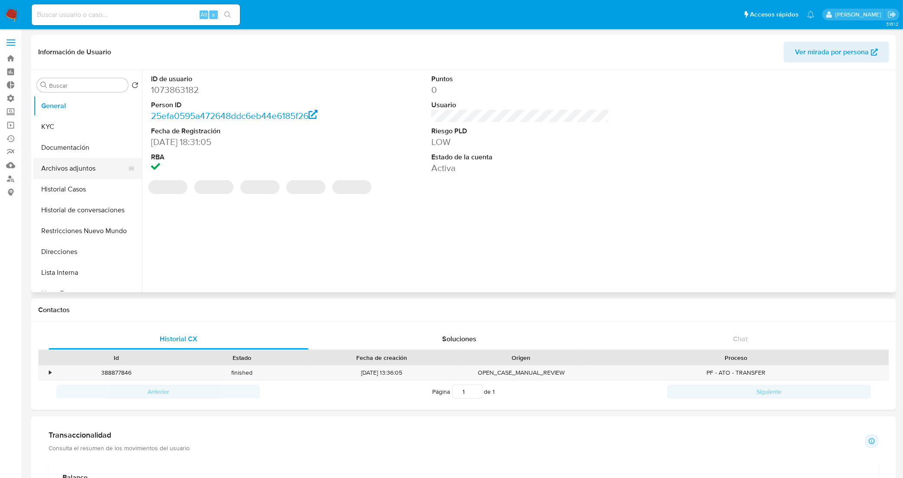
click at [64, 161] on button "Archivos adjuntos" at bounding box center [84, 168] width 102 height 21
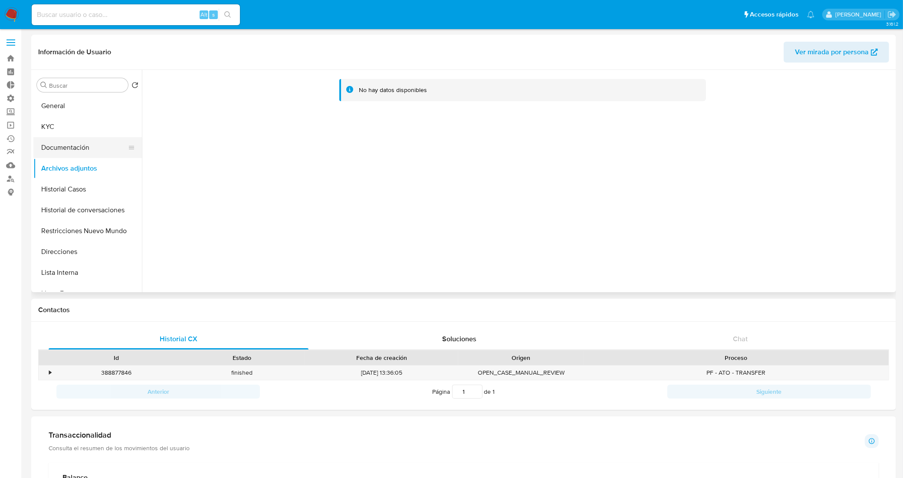
click at [69, 148] on button "Documentación" at bounding box center [84, 147] width 102 height 21
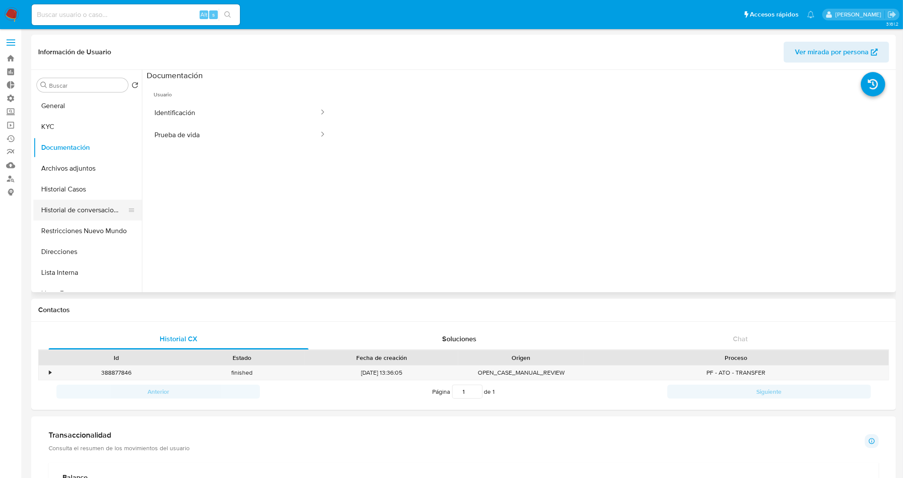
click at [85, 208] on button "Historial de conversaciones" at bounding box center [84, 210] width 102 height 21
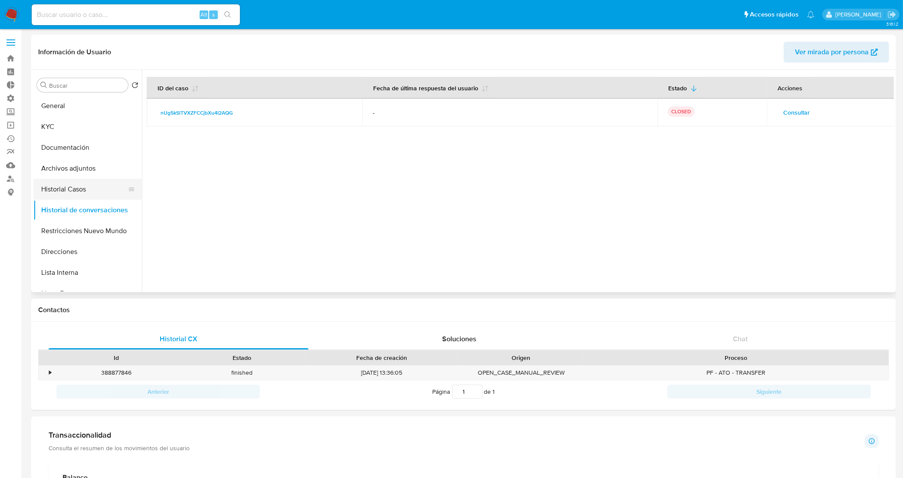
click at [74, 187] on button "Historial Casos" at bounding box center [84, 189] width 102 height 21
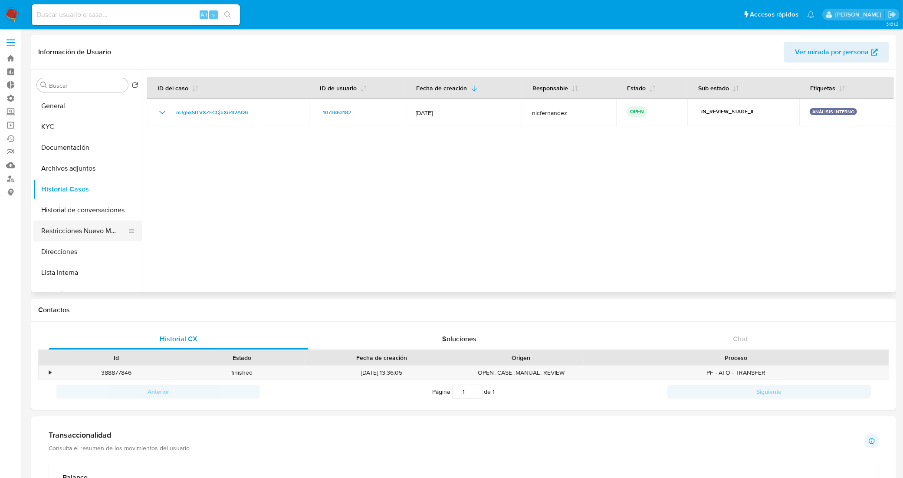
click at [78, 234] on button "Restricciones Nuevo Mundo" at bounding box center [84, 230] width 102 height 21
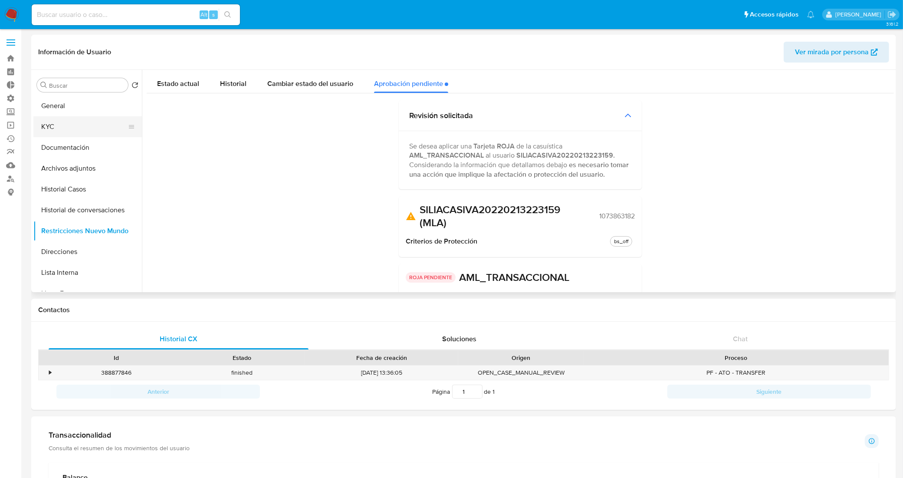
click at [70, 120] on button "KYC" at bounding box center [84, 126] width 102 height 21
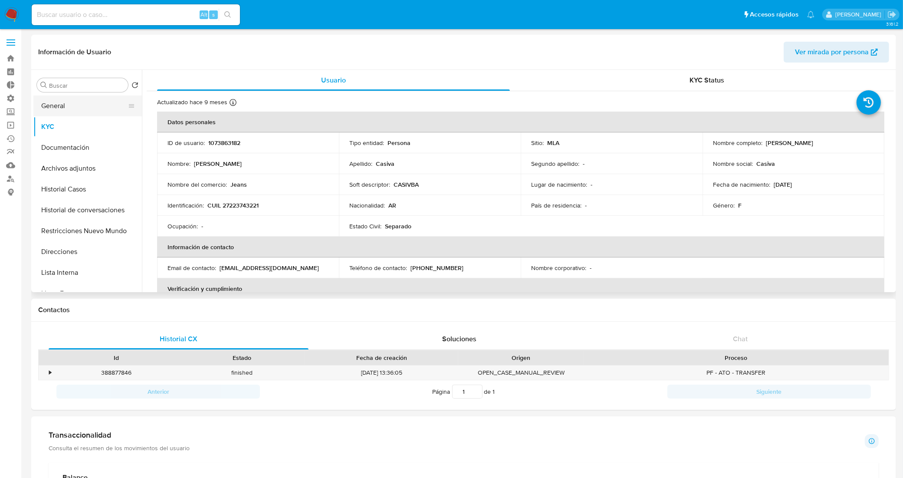
click at [72, 102] on button "General" at bounding box center [84, 105] width 102 height 21
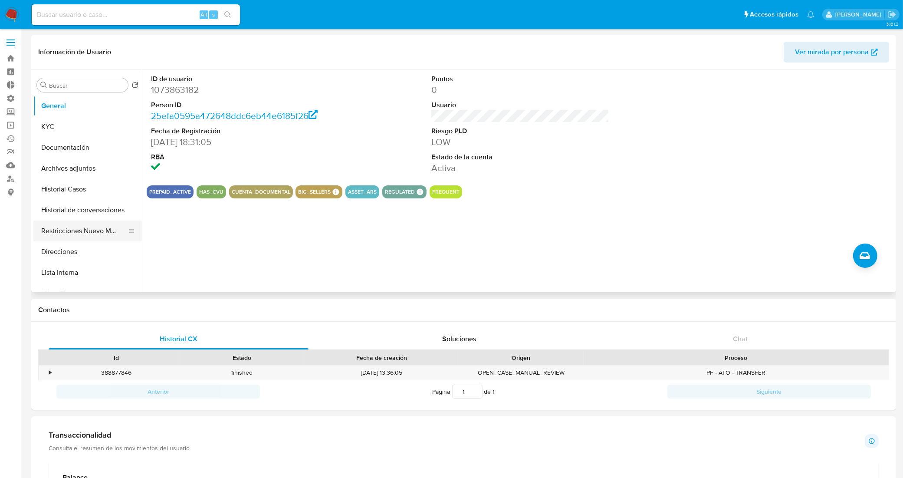
click at [88, 226] on button "Restricciones Nuevo Mundo" at bounding box center [84, 230] width 102 height 21
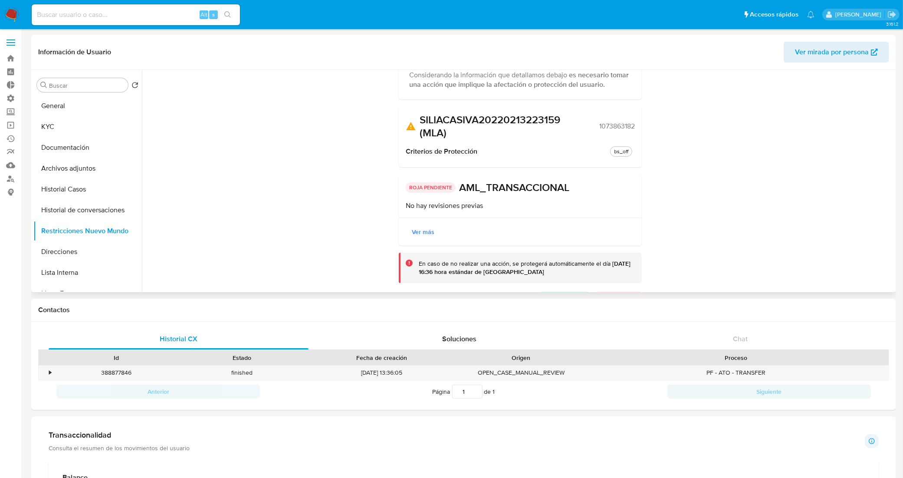
scroll to position [108, 0]
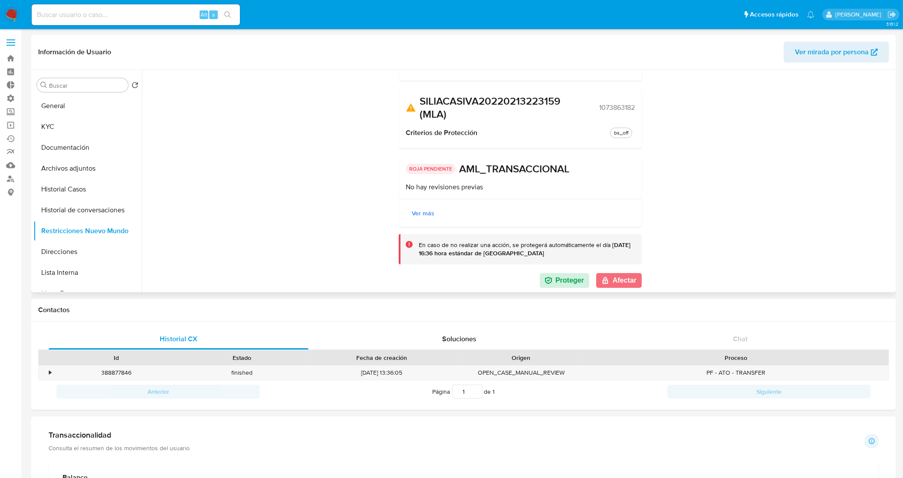
click at [611, 280] on button "Afectar" at bounding box center [619, 280] width 46 height 15
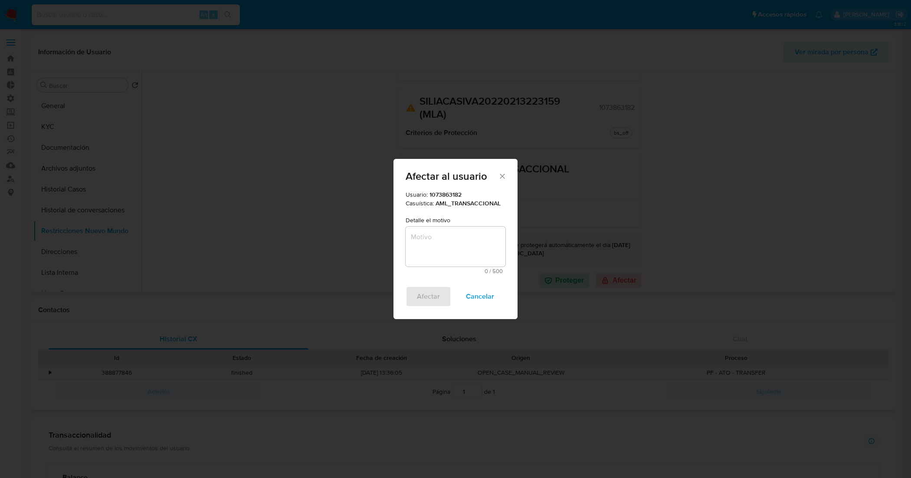
click at [449, 243] on textarea "Motivo" at bounding box center [456, 246] width 100 height 40
type textarea "AML"
click at [434, 294] on span "Afectar" at bounding box center [428, 296] width 23 height 19
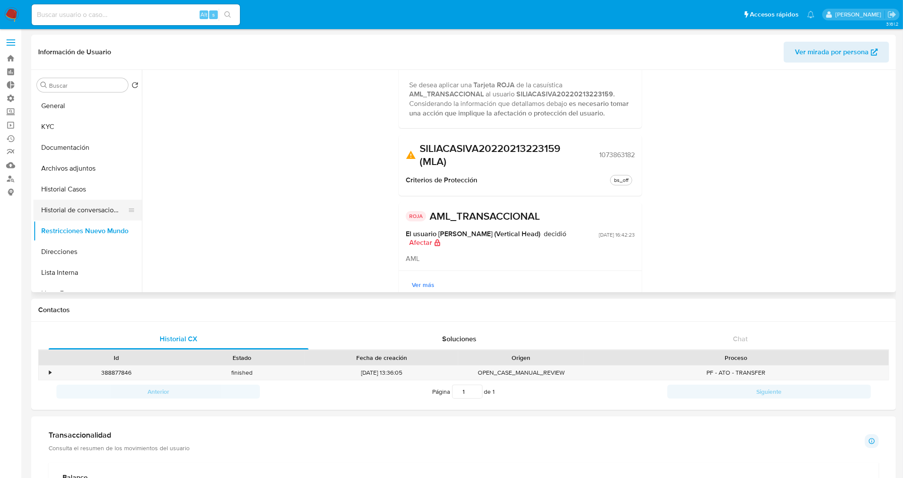
scroll to position [0, 0]
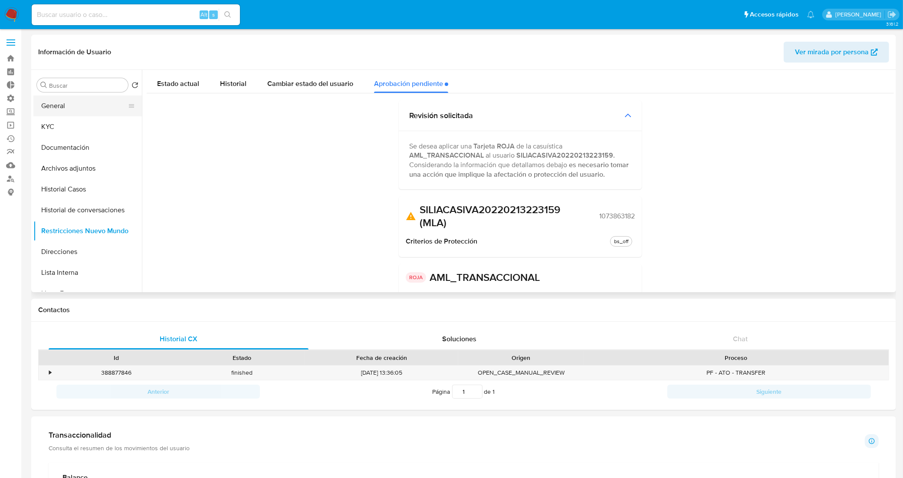
click at [69, 105] on button "General" at bounding box center [84, 105] width 102 height 21
